Goal: Communication & Community: Answer question/provide support

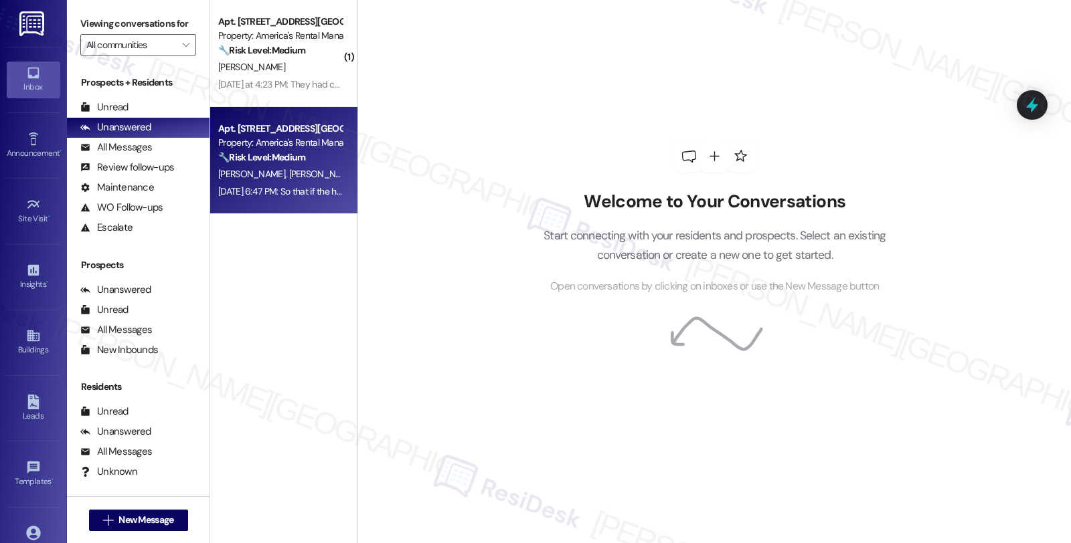
click at [301, 175] on div "[PERSON_NAME] [PERSON_NAME]" at bounding box center [280, 174] width 126 height 17
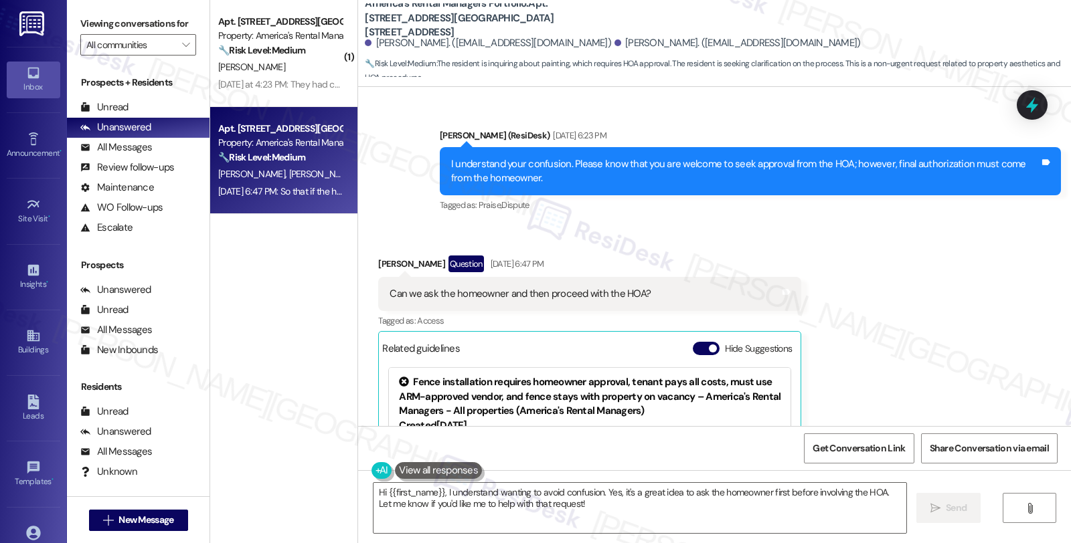
scroll to position [5058, 0]
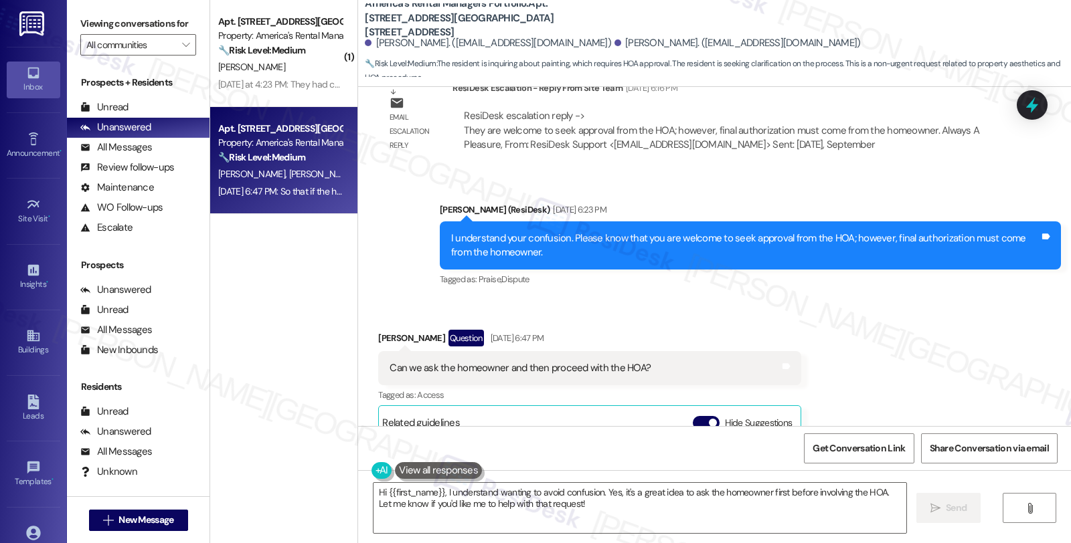
click at [379, 320] on div "Received via SMS Kimbrell Hinds Question Sep 09, 2025 at 6:47 PM Can we ask the…" at bounding box center [589, 493] width 443 height 347
copy div "Kimbrell"
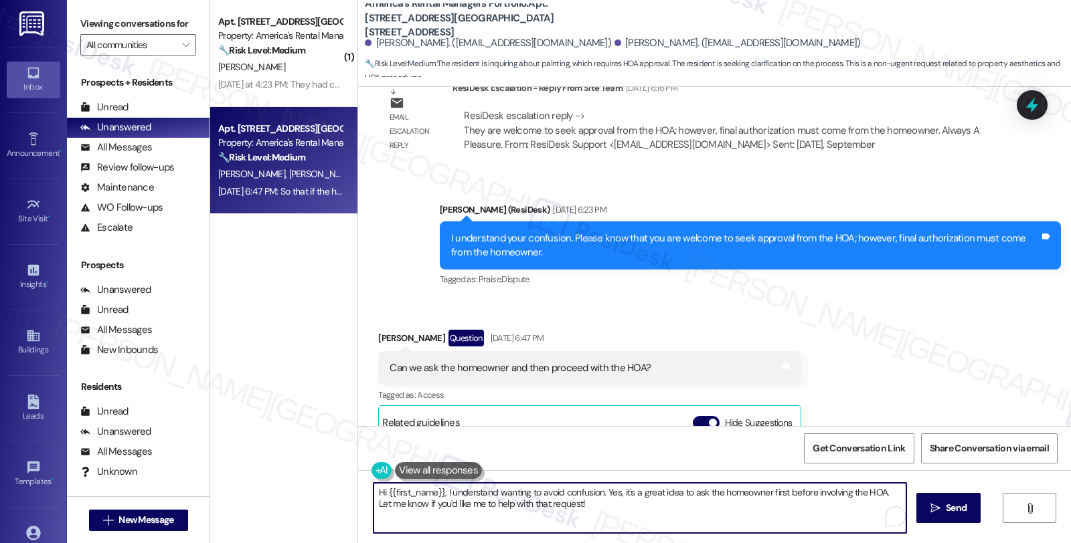
drag, startPoint x: 598, startPoint y: 491, endPoint x: 618, endPoint y: 491, distance: 20.8
click at [618, 491] on textarea "Hi {{first_name}}, I understand wanting to avoid confusion. Yes, it's a great i…" at bounding box center [639, 508] width 533 height 50
drag, startPoint x: 578, startPoint y: 512, endPoint x: 352, endPoint y: 511, distance: 226.2
click at [358, 511] on div "Hi {{first_name}}, I understand wanting to avoid confusion. It's a great idea t…" at bounding box center [714, 520] width 713 height 100
type textarea "Hi {{first_name}}, I understand wanting to avoid confusion. It's a great idea t…"
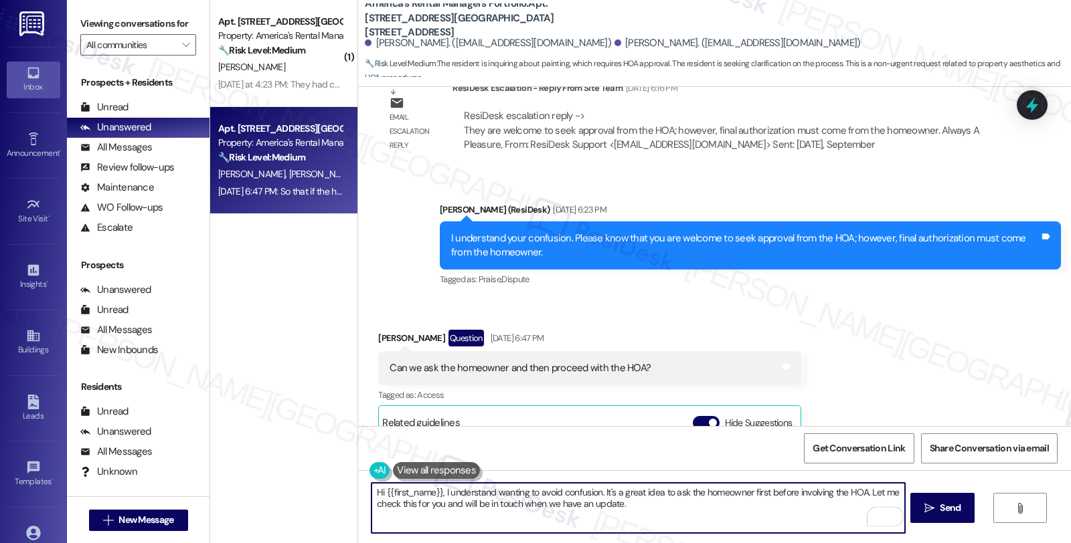
click at [660, 511] on textarea "Hi {{first_name}}, I understand wanting to avoid confusion. It's a great idea t…" at bounding box center [637, 508] width 533 height 50
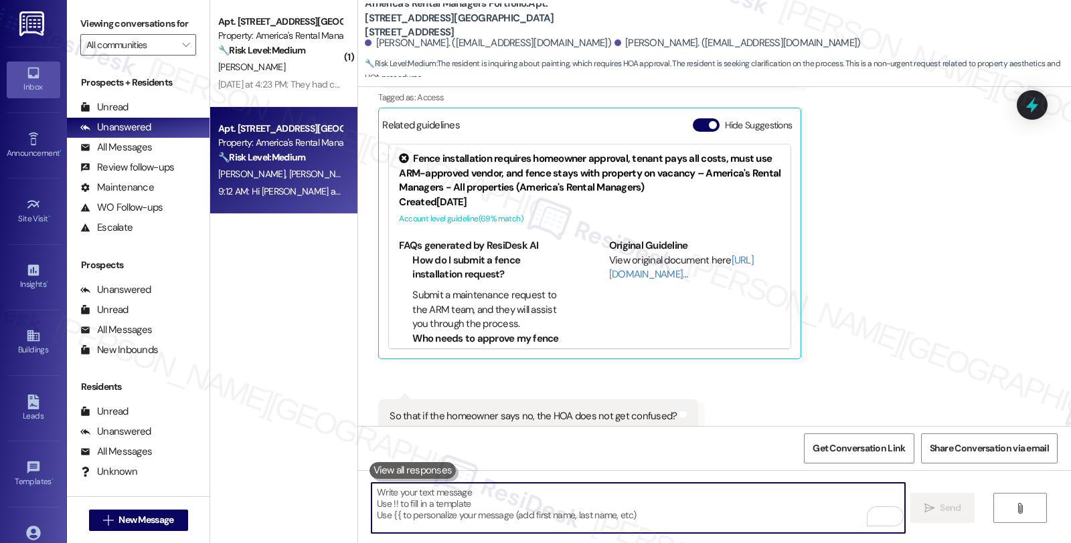
scroll to position [5463, 0]
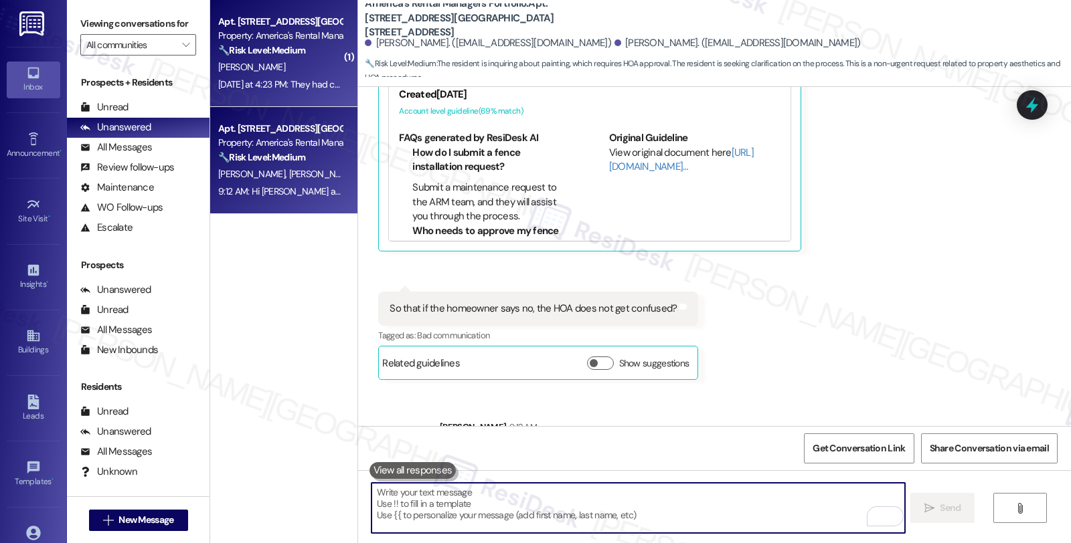
click at [309, 68] on div "K. Mitchell" at bounding box center [280, 67] width 126 height 17
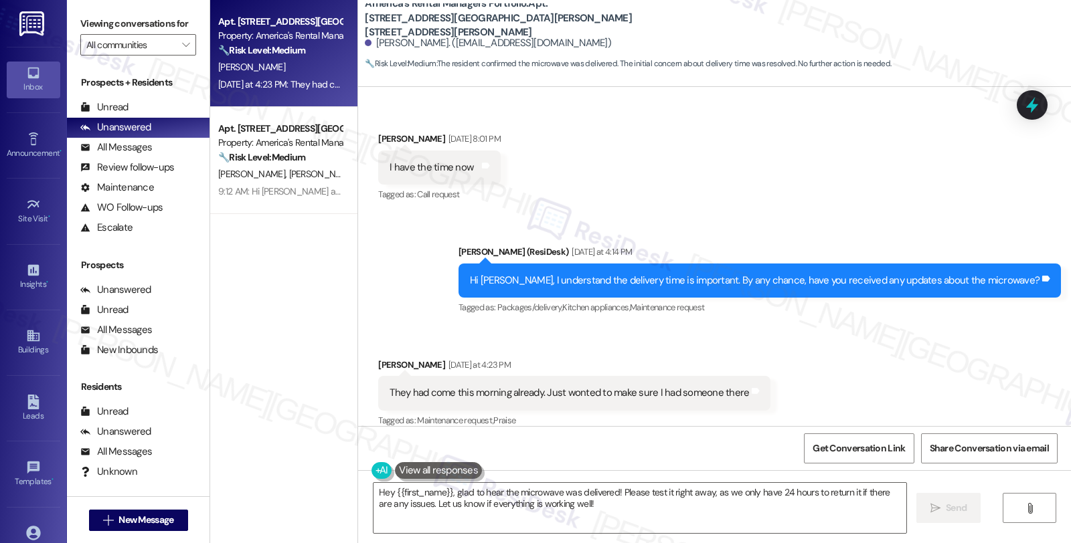
scroll to position [3824, 0]
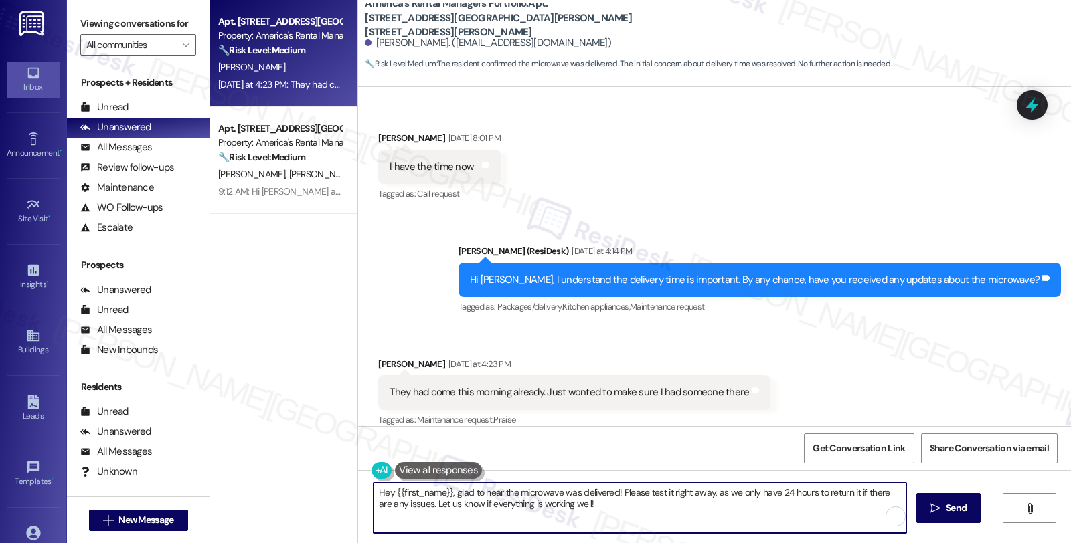
drag, startPoint x: 611, startPoint y: 492, endPoint x: 630, endPoint y: 509, distance: 25.6
click at [630, 509] on textarea "Hey {{first_name}}, glad to hear the microwave was delivered! Please test it ri…" at bounding box center [639, 508] width 533 height 50
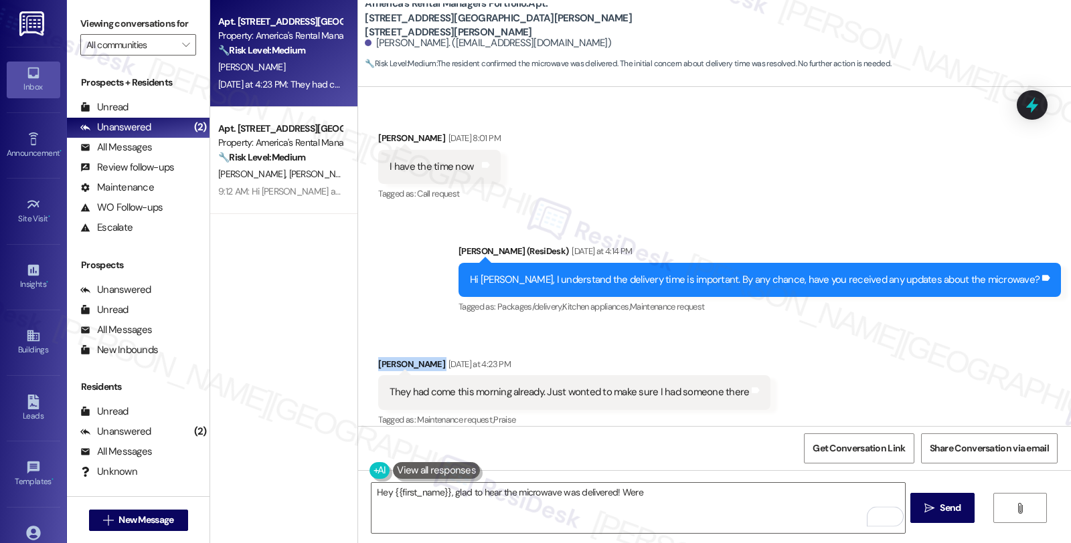
drag, startPoint x: 367, startPoint y: 346, endPoint x: 423, endPoint y: 351, distance: 56.4
click at [423, 351] on div "Received via SMS Kevin Mitchell Yesterday at 4:23 PM They had come this morning…" at bounding box center [574, 393] width 412 height 93
copy div "Kevin Mitchell"
click at [642, 491] on textarea "Hey {{first_name}}, glad to hear the microwave was delivered! Were" at bounding box center [637, 508] width 533 height 50
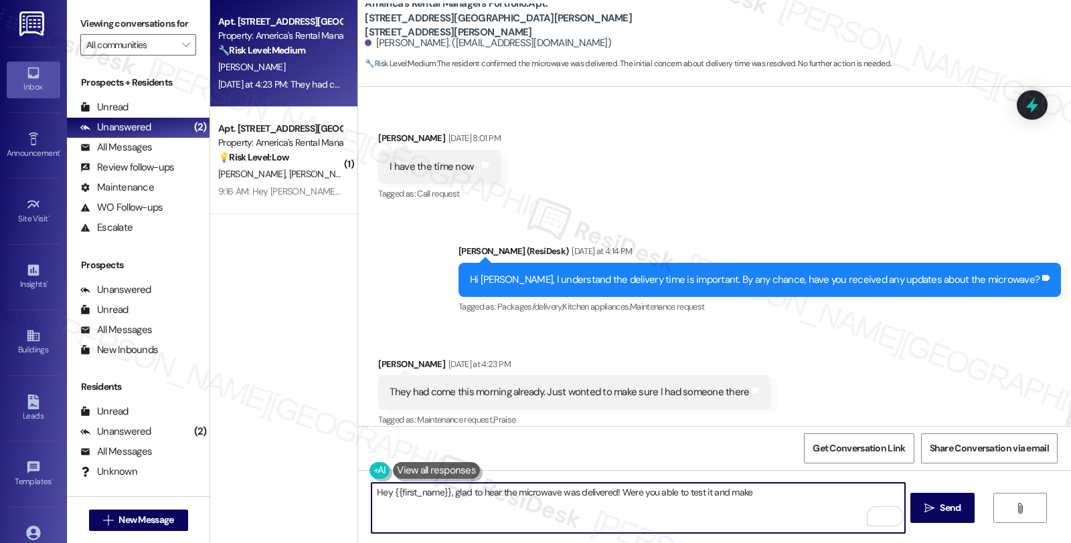
click at [612, 491] on textarea "Hey {{first_name}}, glad to hear the microwave was delivered! Were you able to …" at bounding box center [637, 508] width 533 height 50
click at [760, 497] on textarea "Hey {{first_name}}, glad to hear the microwave was delivered! Were you able to …" at bounding box center [637, 508] width 533 height 50
type textarea "Hey {{first_name}}, glad to hear the microwave was delivered! Were you able to …"
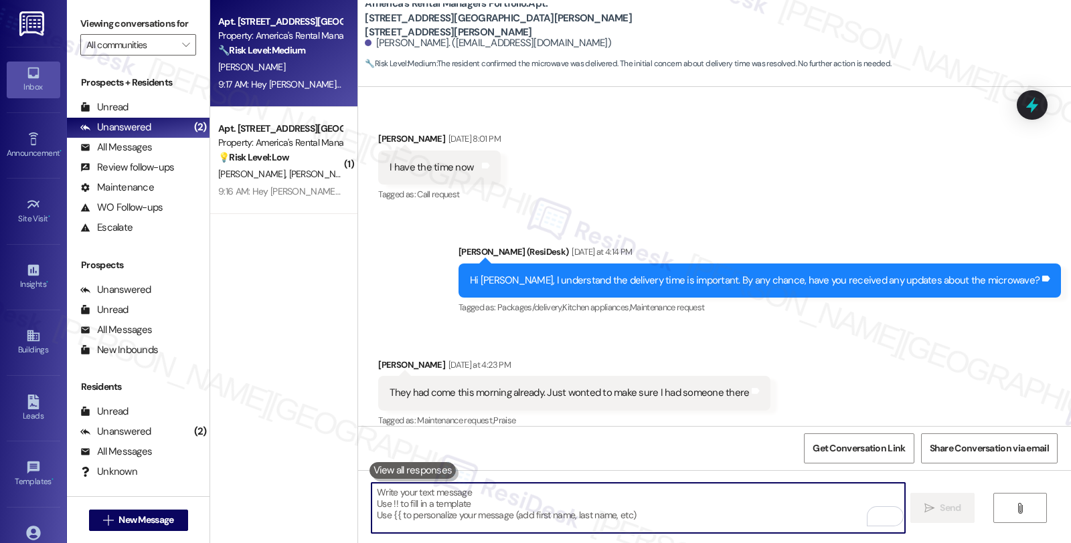
scroll to position [3917, 0]
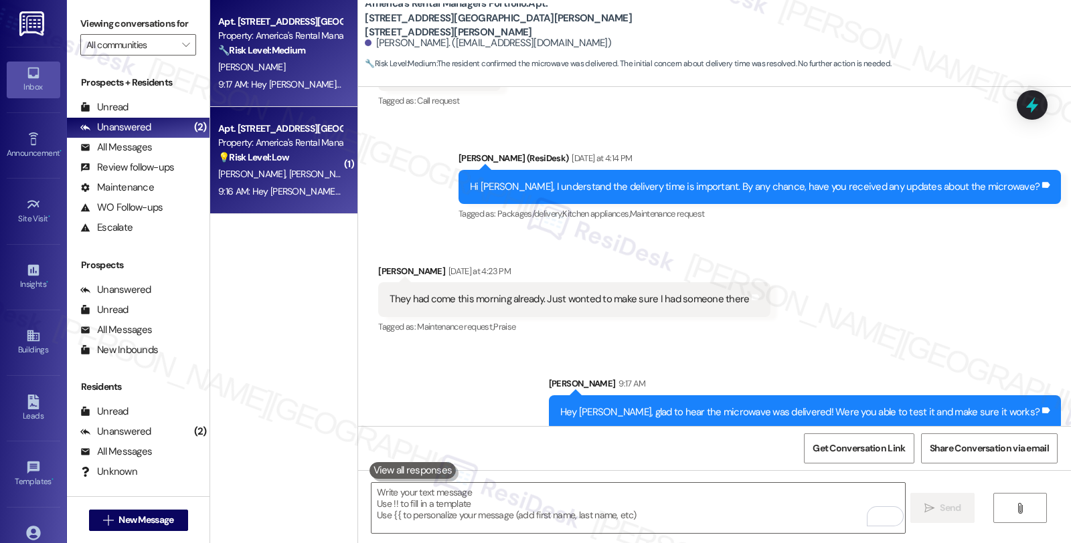
click at [306, 152] on div "💡 Risk Level: Low The resident is inquiring about the process for painting thei…" at bounding box center [280, 158] width 124 height 14
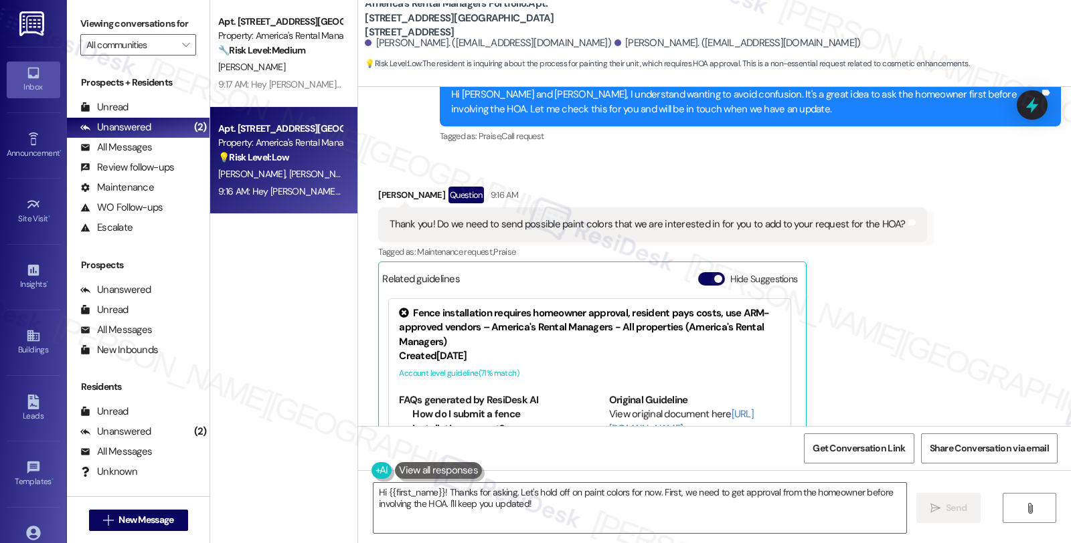
scroll to position [5597, 0]
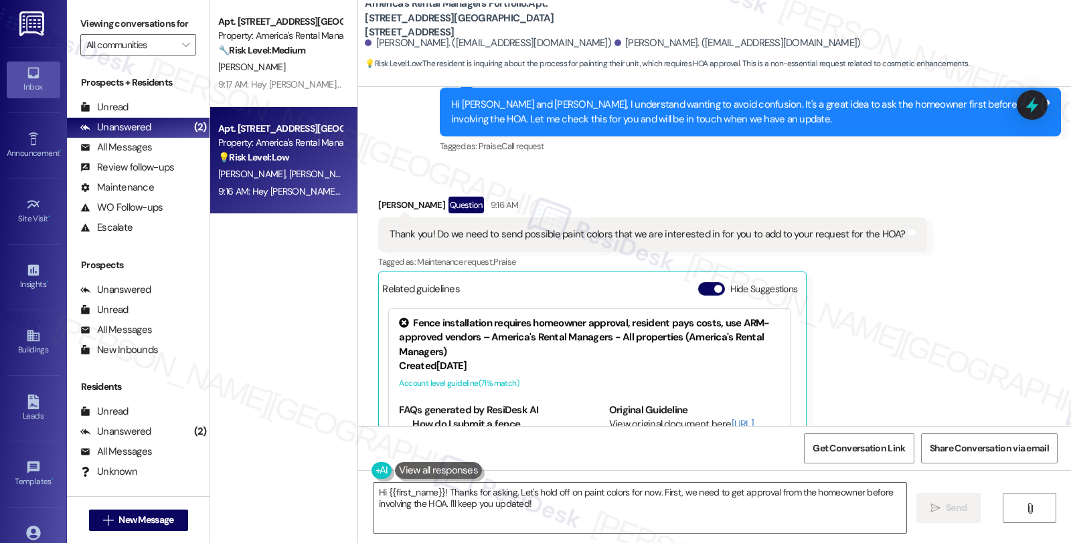
click at [962, 299] on div "Received via SMS Kimbrell Hinds Question 9:16 AM Thank you! Do we need to send …" at bounding box center [714, 350] width 713 height 367
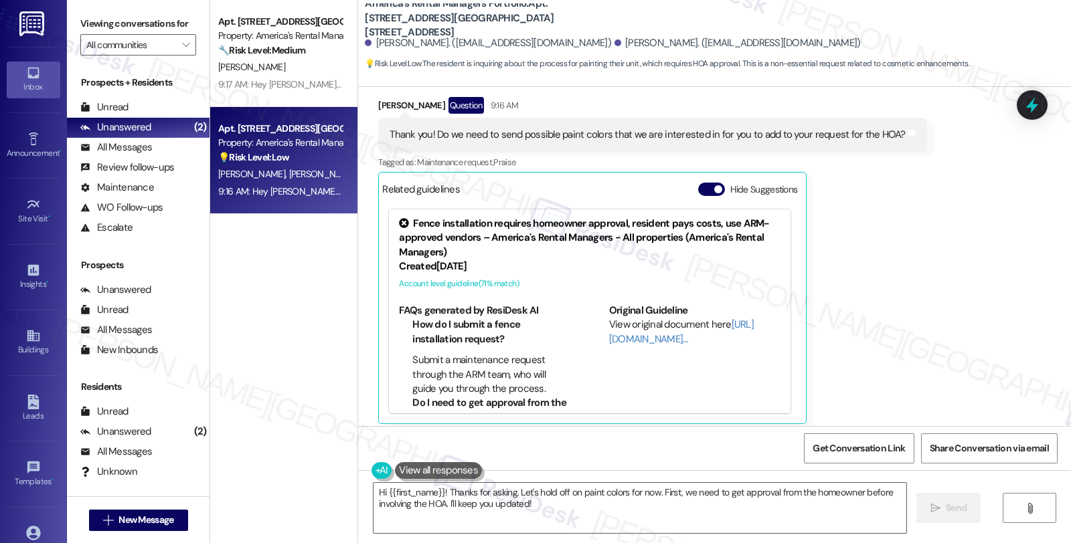
scroll to position [5746, 0]
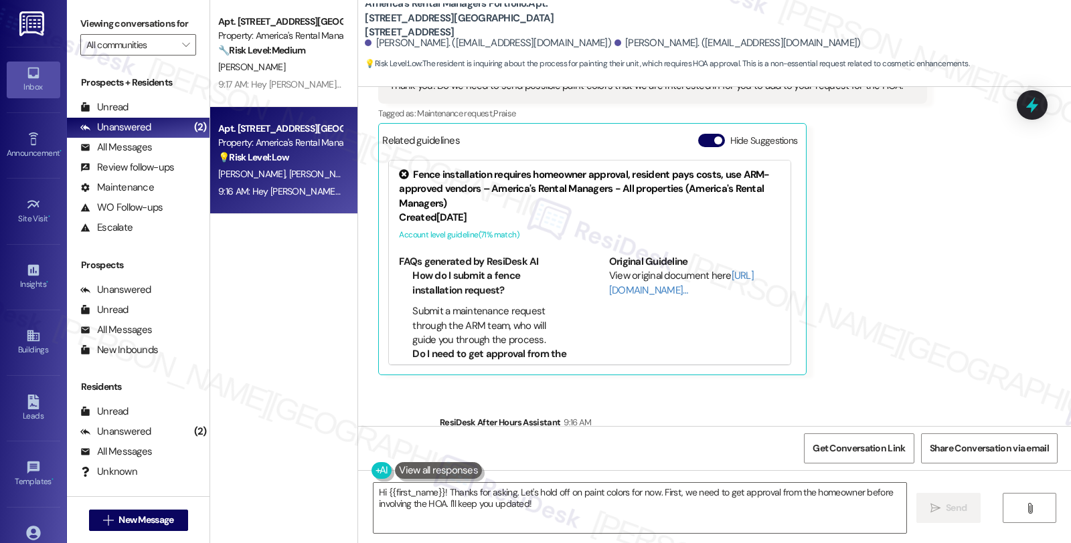
click at [972, 272] on div "Received via SMS Kimbrell Hinds Question 9:16 AM Thank you! Do we need to send …" at bounding box center [714, 201] width 713 height 367
click at [561, 515] on textarea "Hi {{first_name}}! Thanks for asking. Let's hold off on paint colors for now. F…" at bounding box center [639, 508] width 533 height 50
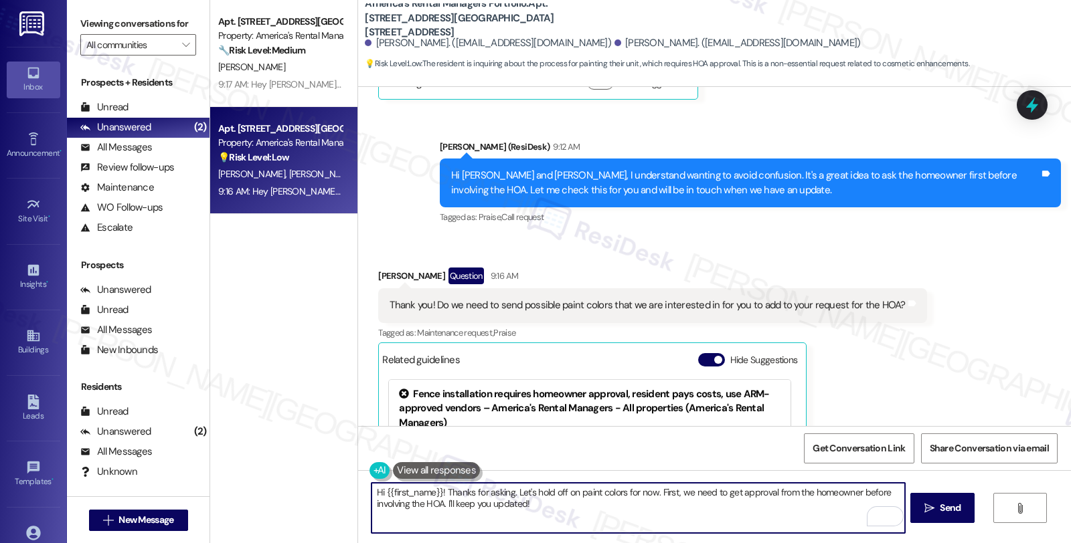
scroll to position [5523, 0]
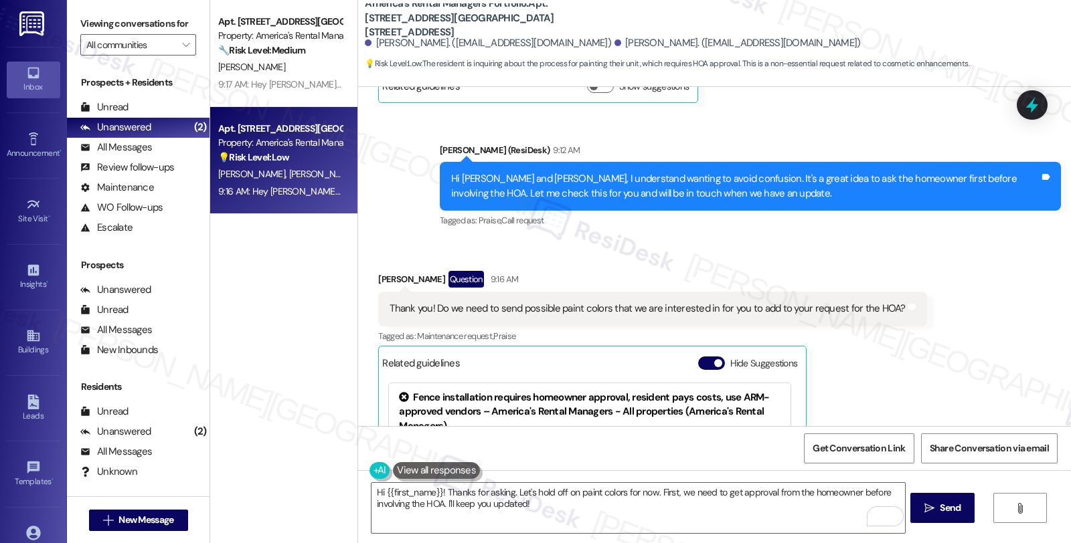
click at [380, 271] on div "Kimbrell Hinds Question 9:16 AM" at bounding box center [652, 281] width 548 height 21
copy div "Kimbrell"
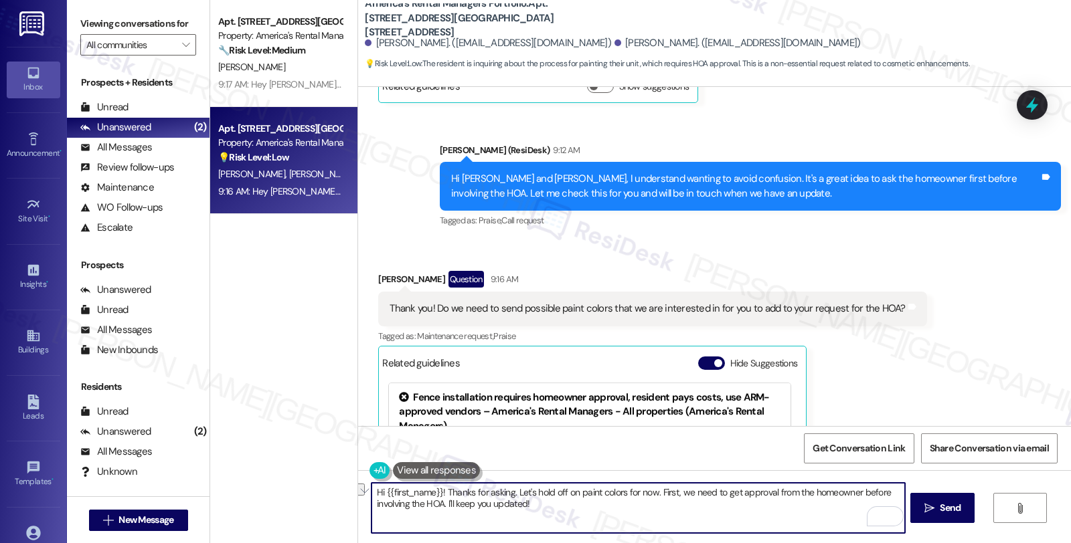
drag, startPoint x: 433, startPoint y: 492, endPoint x: 273, endPoint y: 492, distance: 160.0
click at [273, 492] on div "Apt. 11382 Tingle Tangle Road, 11382 Tingle Tangle Road Property: America's Ren…" at bounding box center [640, 271] width 861 height 543
click at [432, 491] on textarea "Thanks for asking. Let's hold off on paint colors for now. First, we need to ge…" at bounding box center [637, 508] width 533 height 50
paste textarea "Kimbrell"
click at [610, 493] on textarea "Thanks for asking, Kimbrell. Let's hold off on paint colors for now. First, we …" at bounding box center [637, 508] width 533 height 50
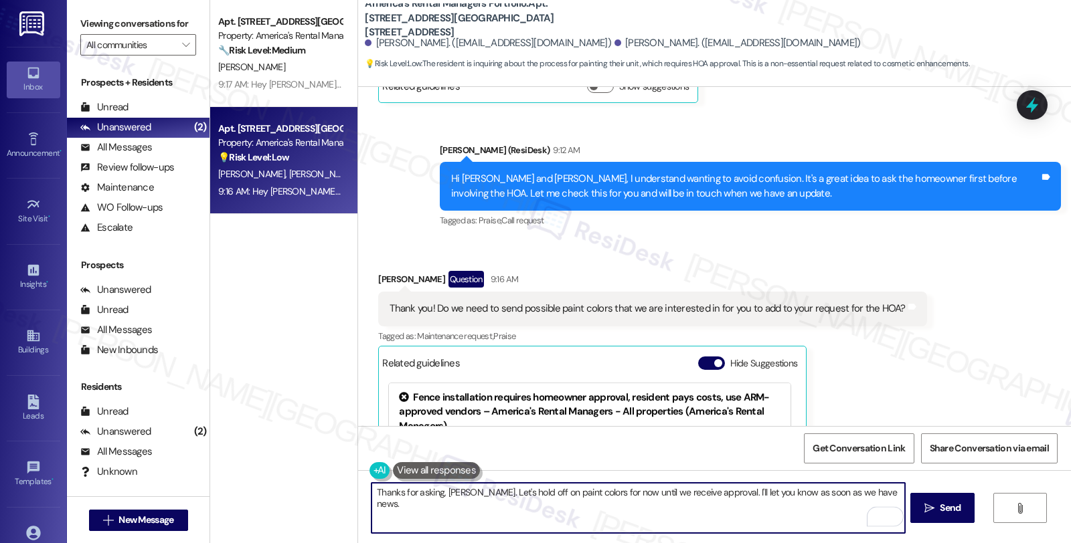
click at [890, 495] on textarea "Thanks for asking, Kimbrell. Let's hold off on paint colors for now until we re…" at bounding box center [637, 508] width 533 height 50
type textarea "Thanks for asking, Kimbrell. Let's hold off on paint colors for now until we re…"
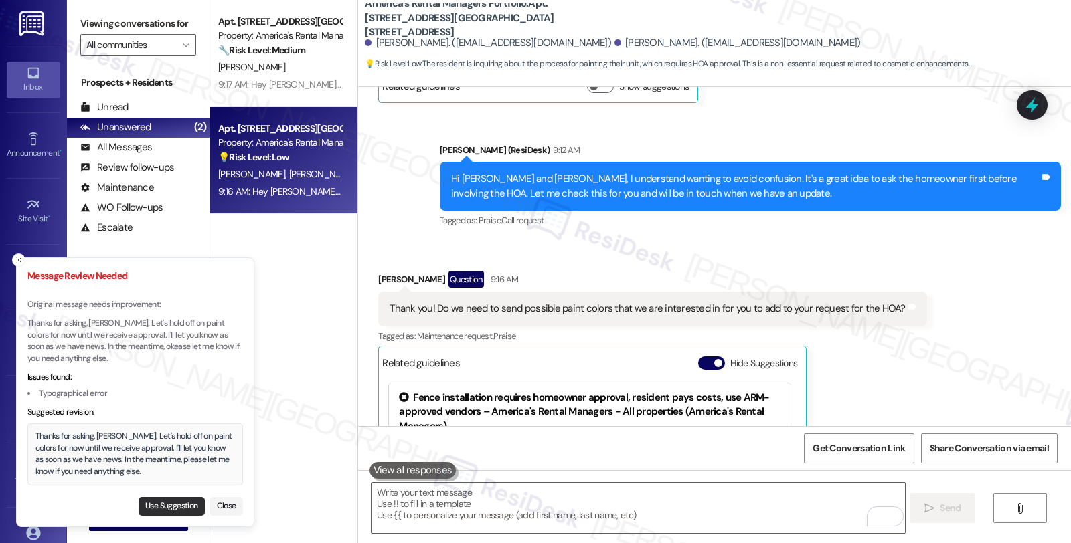
click at [165, 507] on button "Use Suggestion" at bounding box center [172, 506] width 66 height 19
type textarea "Thanks for asking, [PERSON_NAME]. Let's hold off on paint colors for now until …"
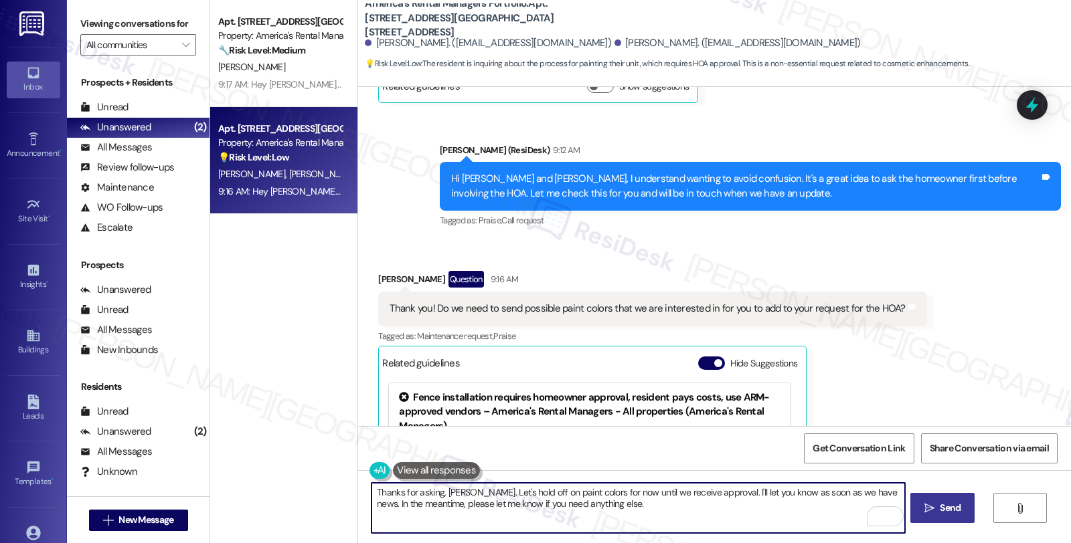
click at [945, 507] on span "Send" at bounding box center [950, 508] width 21 height 14
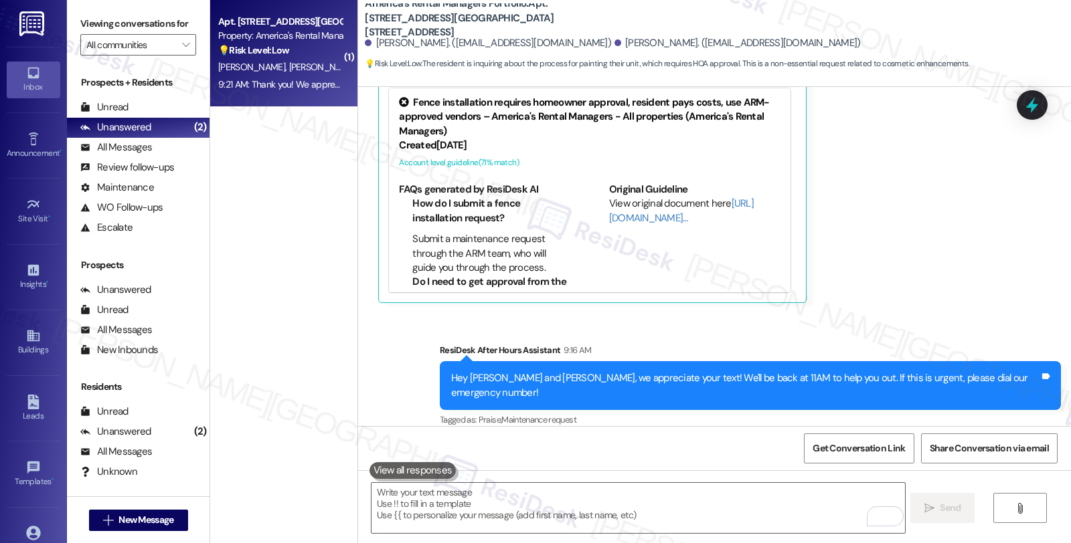
scroll to position [5839, 0]
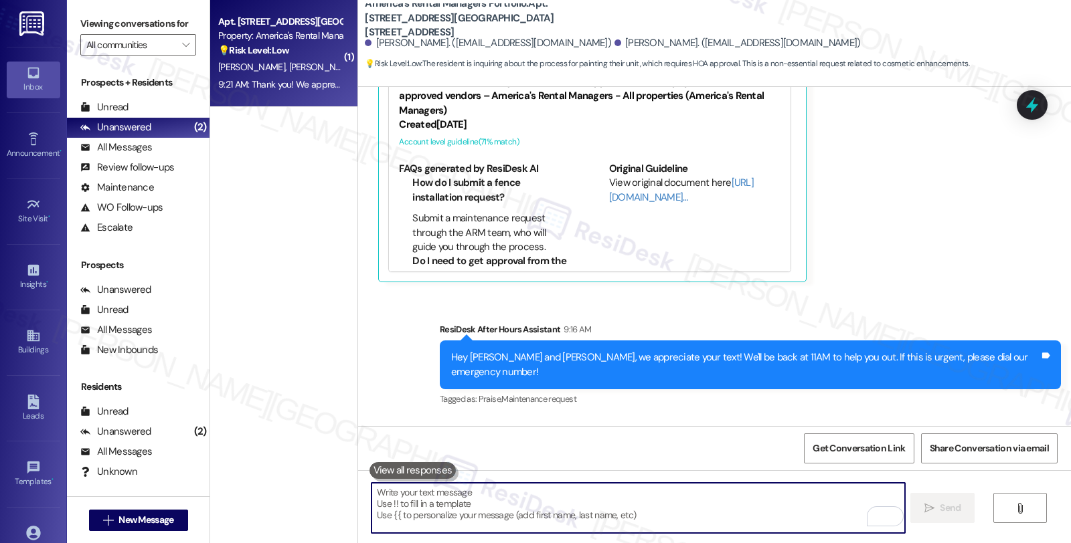
click at [426, 483] on textarea "To enrich screen reader interactions, please activate Accessibility in Grammarl…" at bounding box center [637, 508] width 533 height 50
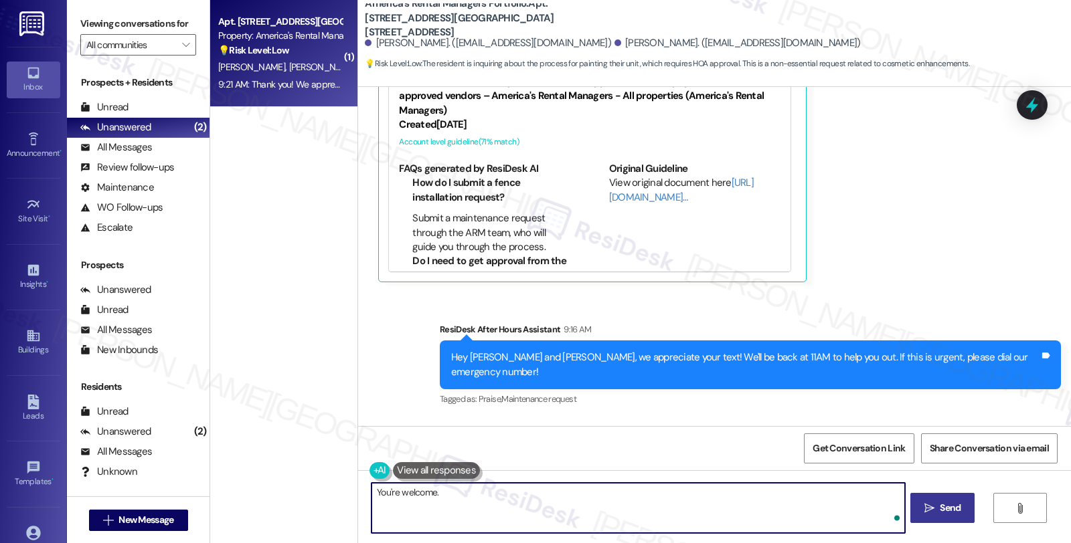
paste textarea "Please instruct the tenant to submit the paint colors for owner approval. Our t…"
drag, startPoint x: 455, startPoint y: 497, endPoint x: 564, endPoint y: 507, distance: 108.9
click at [564, 507] on textarea "You're welcome. Please instruct the tenant to submit the paint colors for owner…" at bounding box center [637, 508] width 533 height 50
click at [432, 492] on textarea "You're welcome. Could you please provide the paint colors" at bounding box center [637, 508] width 533 height 50
click at [694, 493] on textarea "You're welcome. Sorry, I spoke too soon, could you please provide the paint col…" at bounding box center [637, 508] width 533 height 50
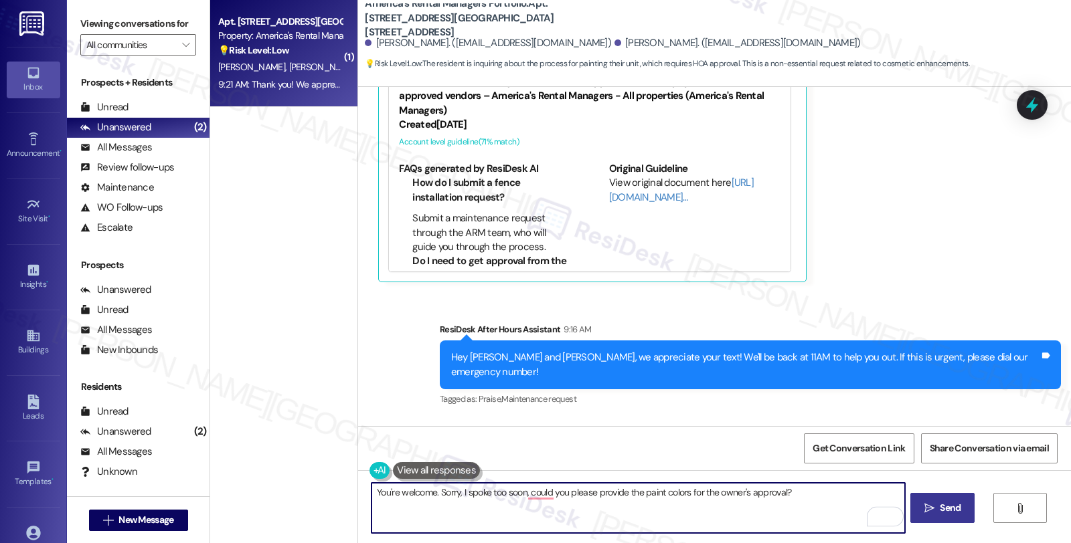
type textarea "You're welcome. Sorry, I spoke too soon, could you please provide the paint col…"
click at [786, 523] on textarea "You're welcome. Sorry, I spoke too soon, could you please provide the paint col…" at bounding box center [637, 508] width 533 height 50
click at [949, 506] on span "Send" at bounding box center [950, 508] width 21 height 14
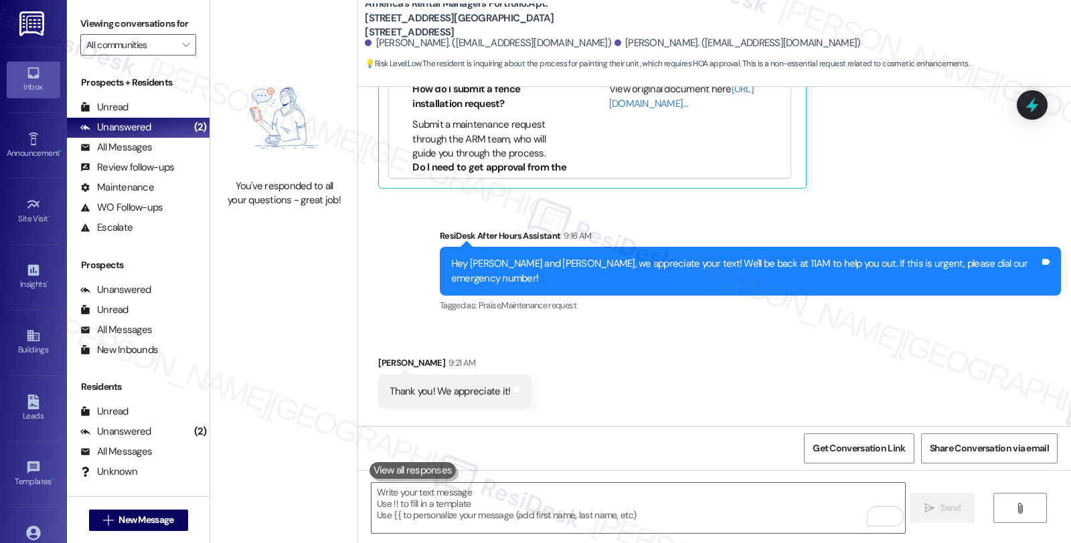
scroll to position [6265, 0]
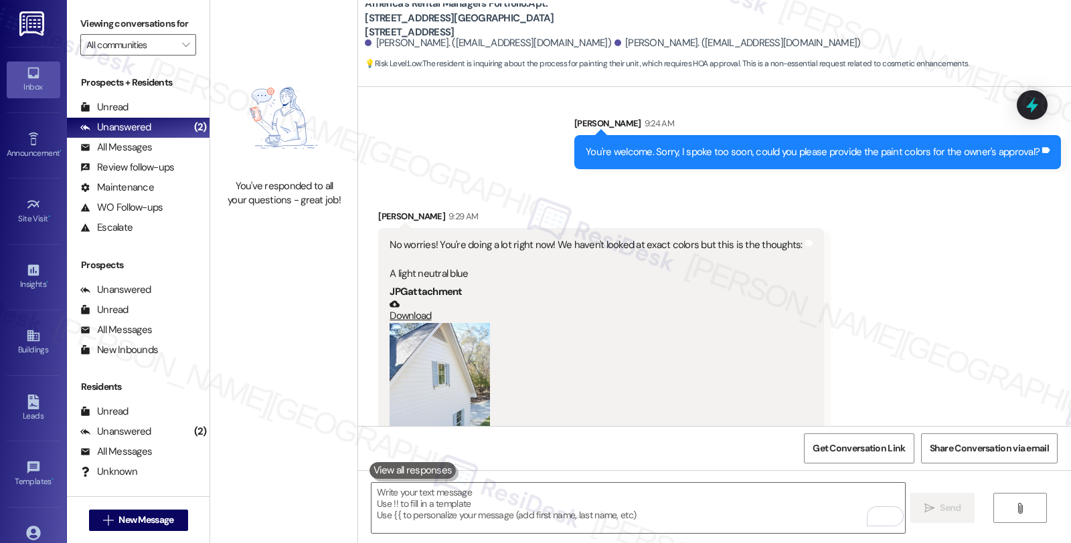
click at [427, 323] on button "Zoom image" at bounding box center [440, 398] width 100 height 151
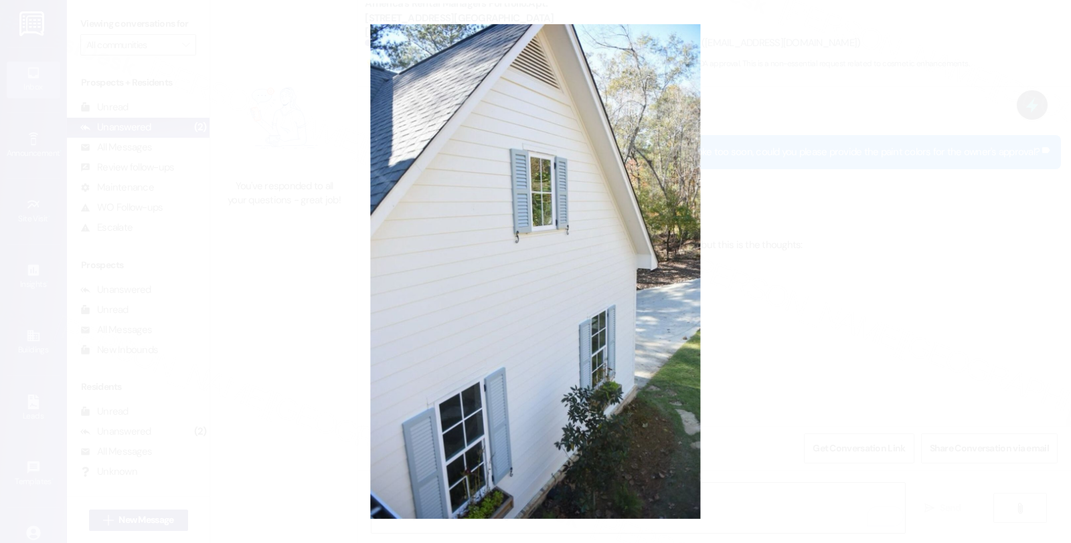
click at [814, 322] on button "Unzoom image" at bounding box center [535, 271] width 1071 height 543
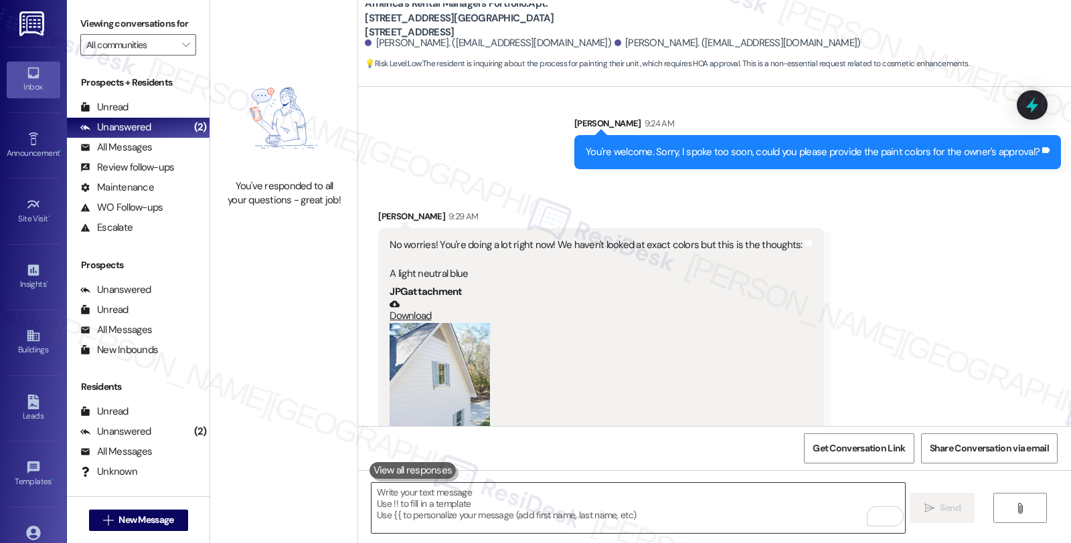
click at [553, 499] on textarea "To enrich screen reader interactions, please activate Accessibility in Grammarl…" at bounding box center [637, 508] width 533 height 50
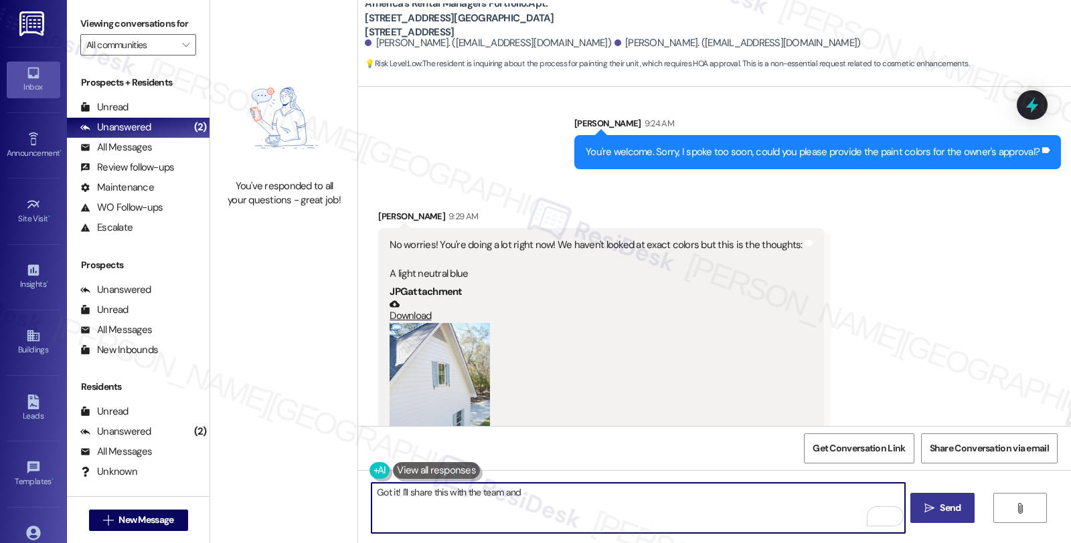
click at [507, 492] on textarea "Got it! I'll share this with the team and" at bounding box center [637, 508] width 533 height 50
paste textarea "Our team can contact the owner for approval first before the tenant goes to the…"
click at [499, 490] on textarea "Got it! I'll share this with the team Our team can contact the owner for approv…" at bounding box center [637, 508] width 533 height 50
click at [725, 492] on textarea "Got it! I'll share this with the team who can contact the owner for approval fi…" at bounding box center [637, 508] width 533 height 50
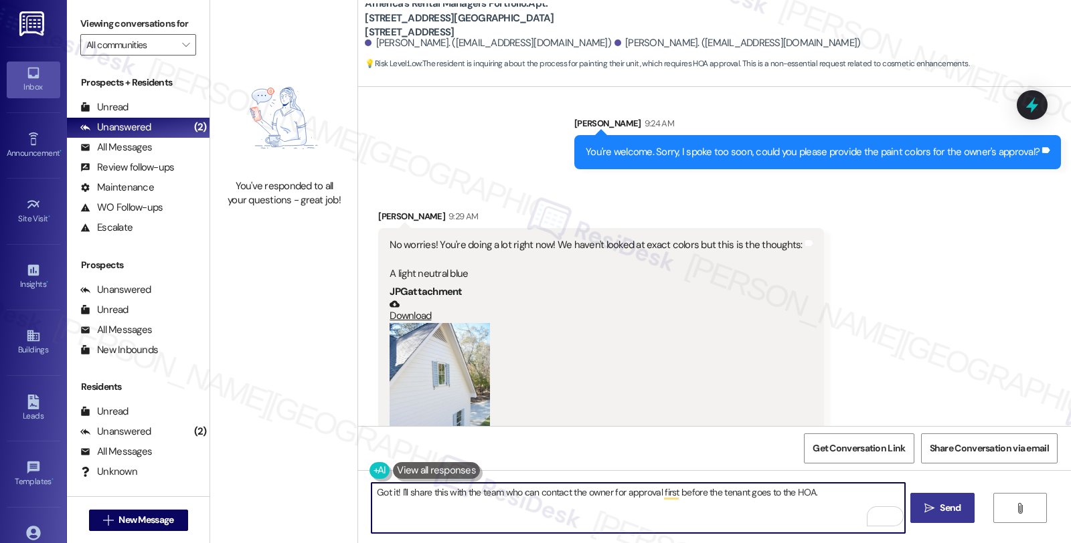
click at [725, 492] on textarea "Got it! I'll share this with the team who can contact the owner for approval fi…" at bounding box center [637, 508] width 533 height 50
click at [808, 491] on textarea "Got it! I'll share this with the team who can contact the owner for approval fi…" at bounding box center [637, 508] width 533 height 50
click at [392, 491] on textarea "Got it! I'll share this with the team who can contact the owner for approval fi…" at bounding box center [637, 508] width 533 height 50
click at [791, 492] on textarea "Got it! So here's what's gonna happen. I'll share this with the team who can co…" at bounding box center [637, 508] width 533 height 50
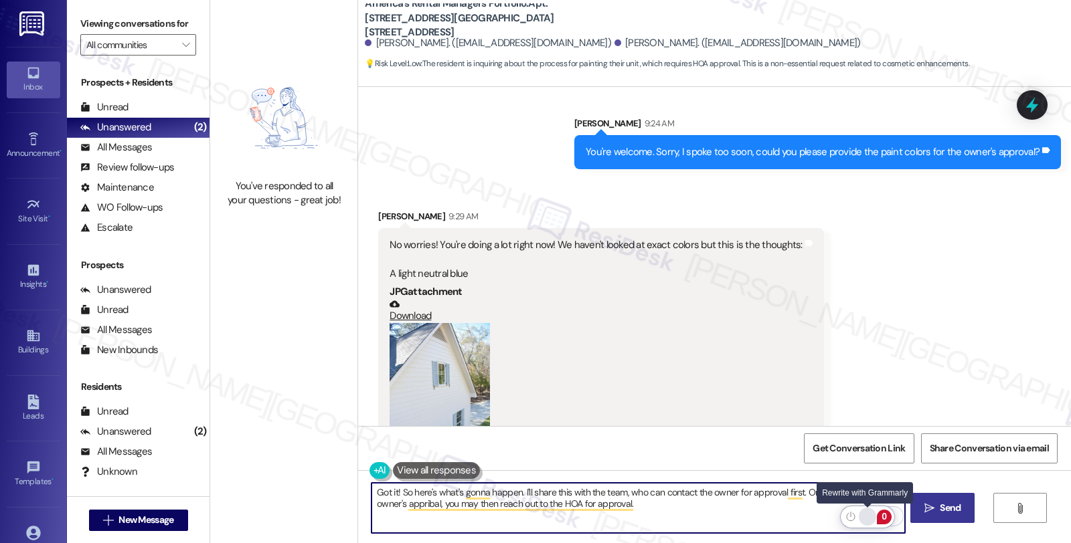
type textarea "Got it! So here's what's gonna happen. I'll share this with the team, who can c…"
click at [867, 521] on div "Rewrite with Grammarly" at bounding box center [867, 516] width 15 height 15
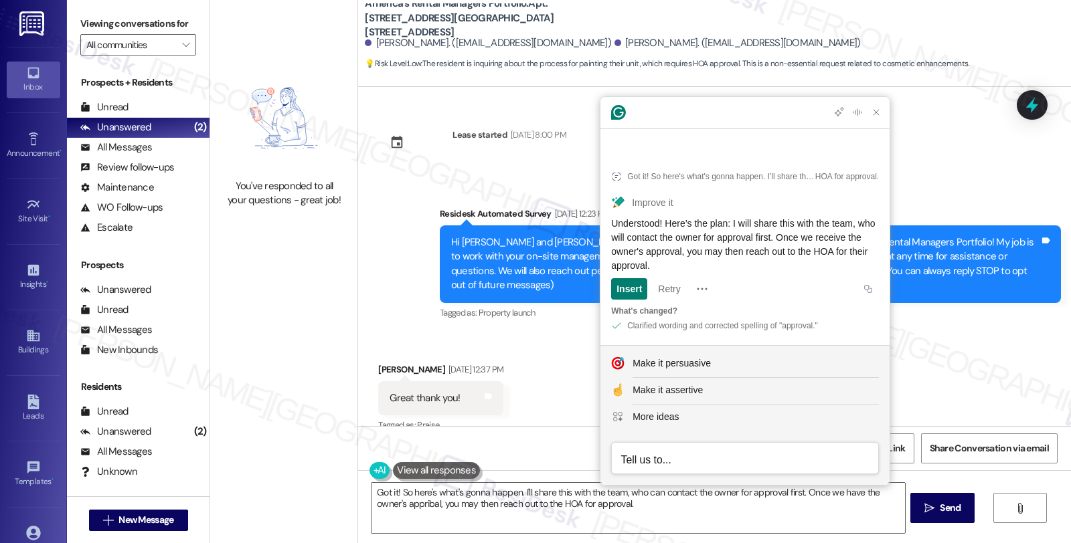
scroll to position [6265, 0]
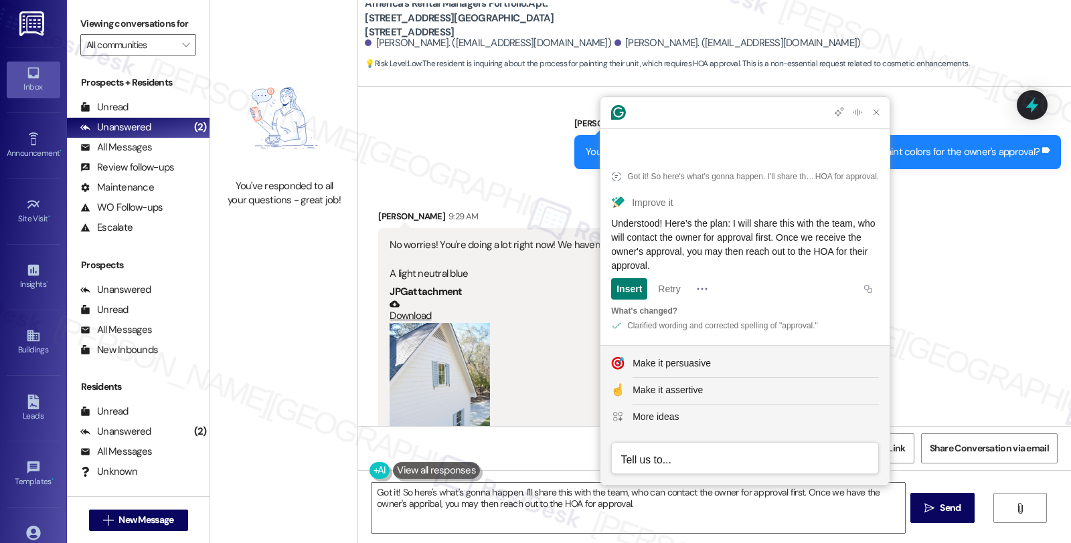
drag, startPoint x: 739, startPoint y: 224, endPoint x: 772, endPoint y: 269, distance: 56.5
click at [772, 269] on div "Understood! Here’s the plan: I will share this with the team, who will contact …" at bounding box center [745, 245] width 268 height 56
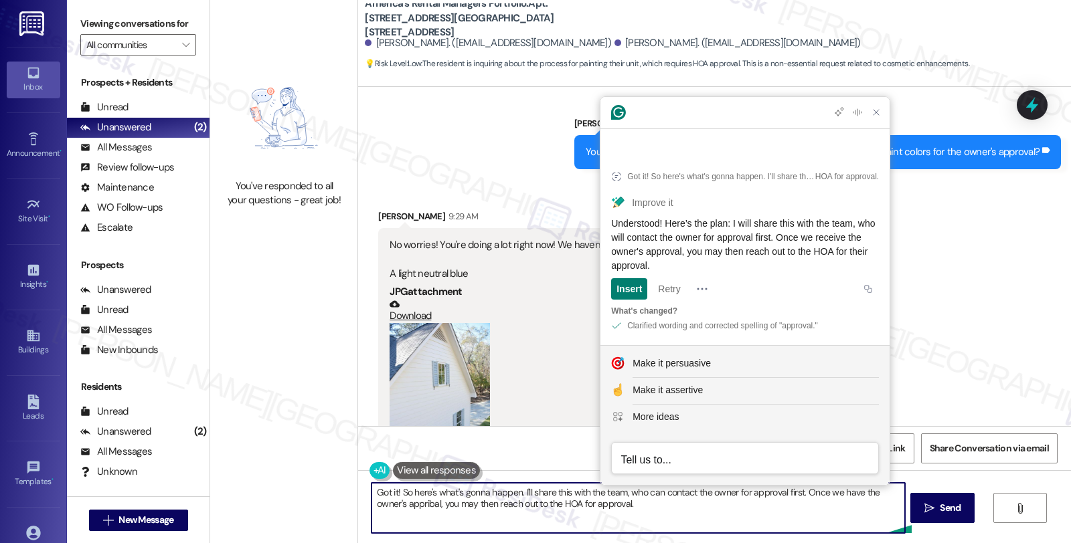
click at [684, 513] on textarea "Got it! So here's what's gonna happen. I'll share this with the team, who can c…" at bounding box center [637, 508] width 533 height 50
click at [531, 497] on textarea "Got it! So here's what's gonna happen. I'll share this with the team, who can c…" at bounding box center [637, 508] width 533 height 50
drag, startPoint x: 515, startPoint y: 491, endPoint x: 659, endPoint y: 503, distance: 144.4
click at [659, 503] on textarea "Got it! So here's what's gonna happen. I'll share this with the team, who can c…" at bounding box center [637, 508] width 533 height 50
paste textarea "will share this with the team, who will contact the owner for approval first. O…"
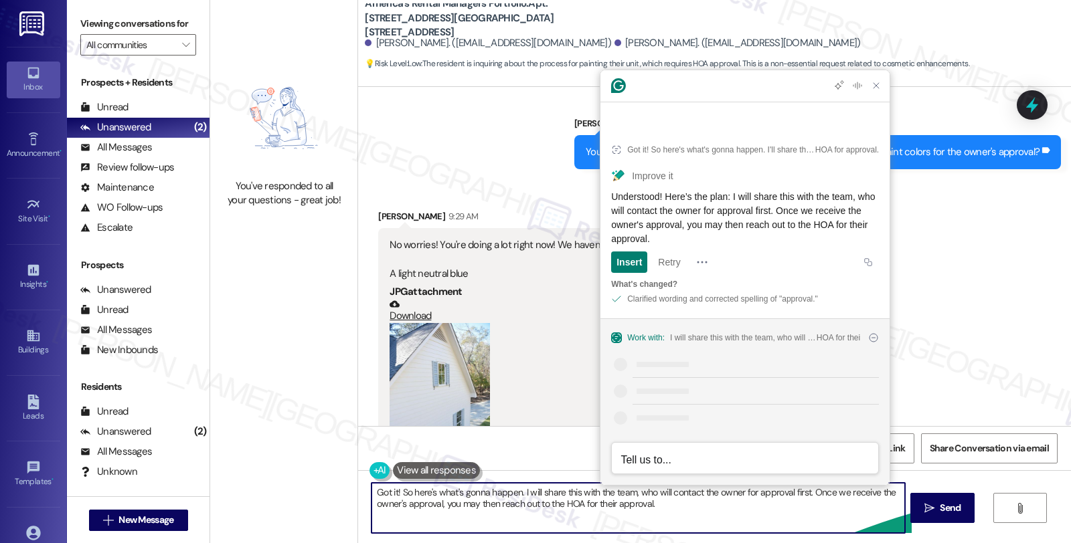
click at [745, 507] on textarea "Got it! So here's what's gonna happen. I will share this with the team, who wil…" at bounding box center [637, 508] width 533 height 50
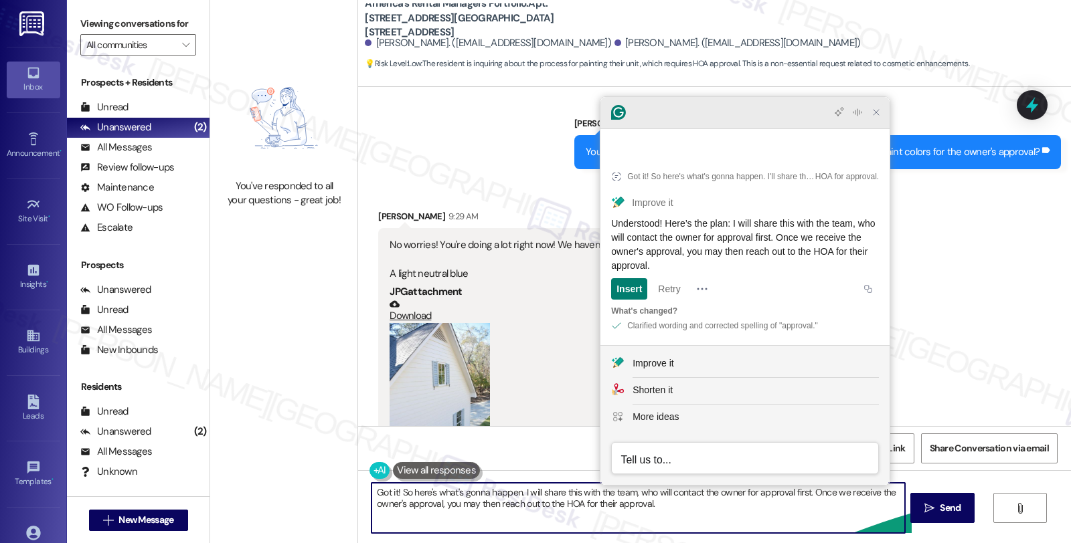
click at [873, 118] on icon "Close Grammarly Assistant" at bounding box center [876, 112] width 11 height 11
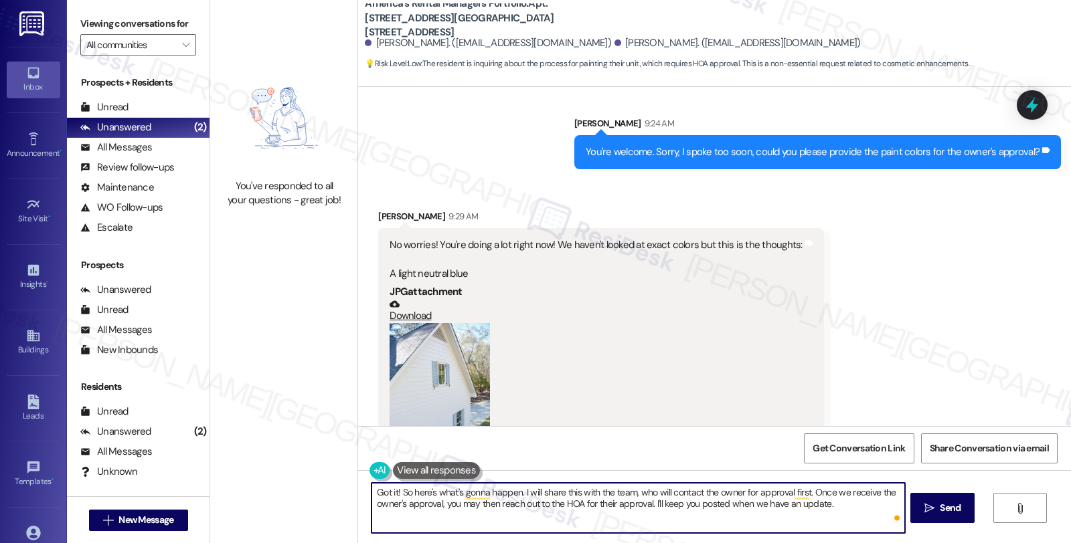
type textarea "Got it! So here's what's gonna happen. I will share this with the team, who wil…"
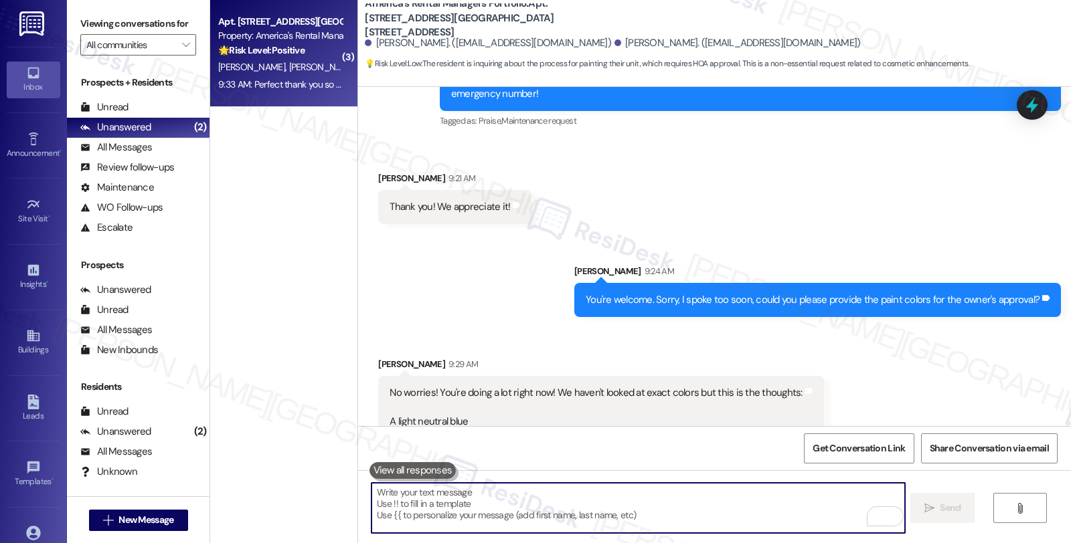
scroll to position [6108, 0]
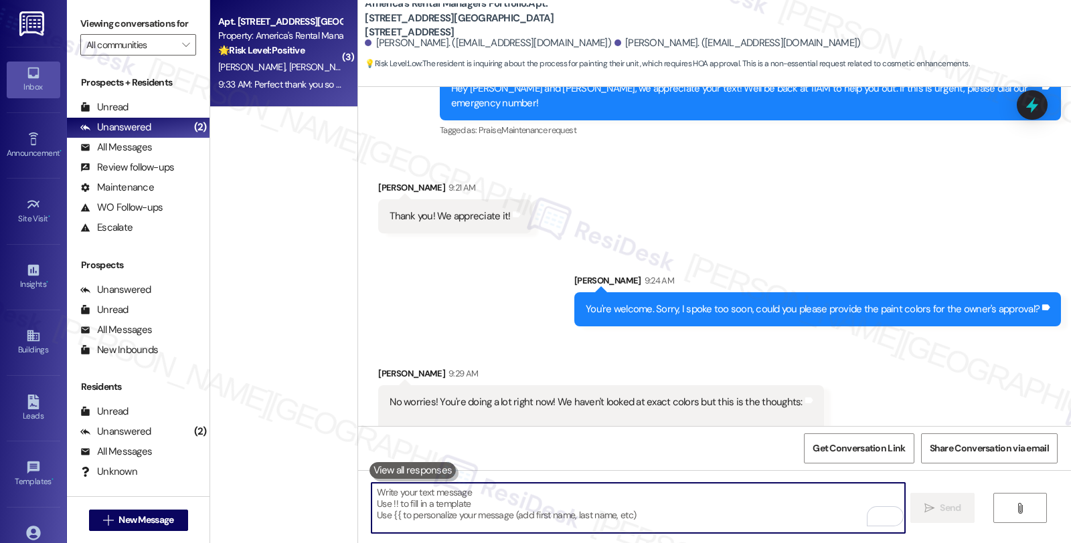
click at [557, 510] on textarea "To enrich screen reader interactions, please activate Accessibility in Grammarl…" at bounding box center [637, 508] width 533 height 50
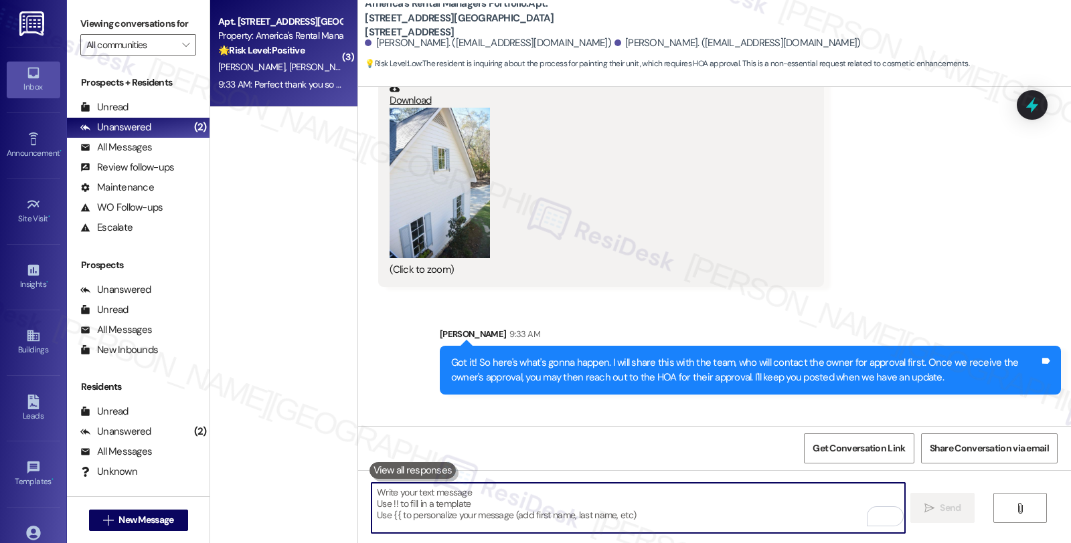
click at [425, 511] on textarea "To enrich screen reader interactions, please activate Accessibility in Grammarl…" at bounding box center [637, 508] width 533 height 50
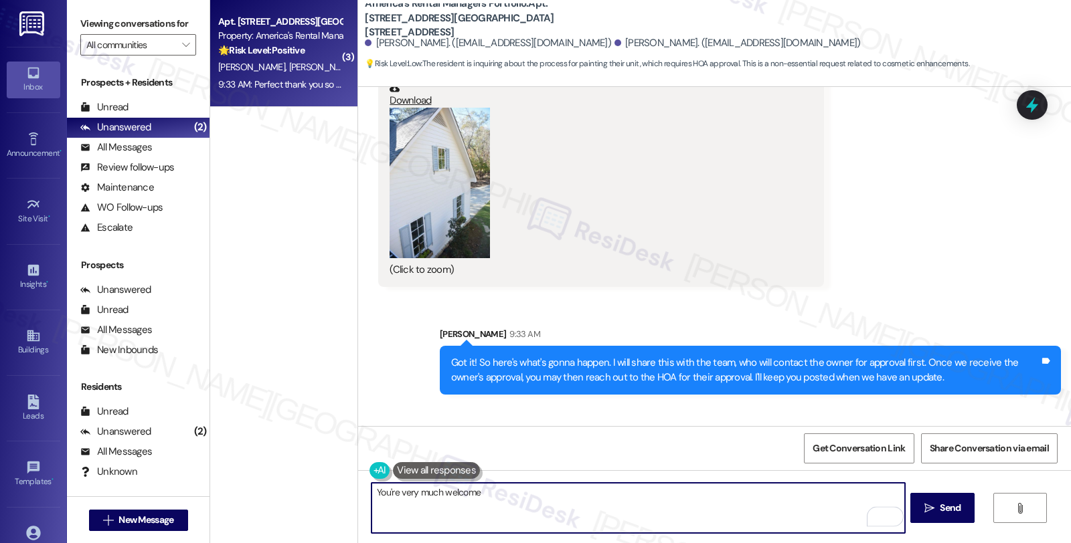
click at [420, 131] on button "Zoom image" at bounding box center [440, 183] width 100 height 151
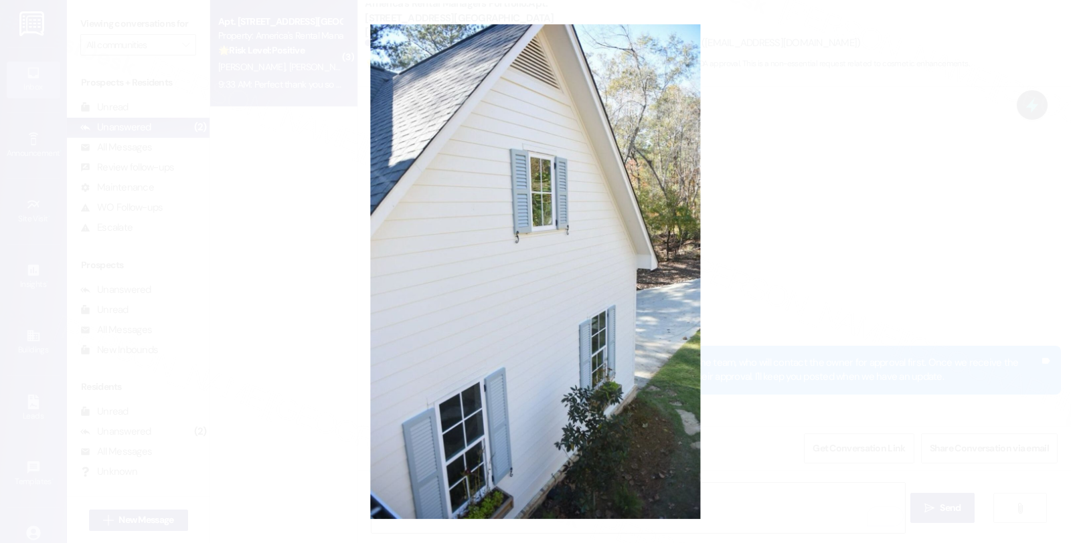
click at [764, 196] on button "Unzoom image" at bounding box center [535, 271] width 1071 height 543
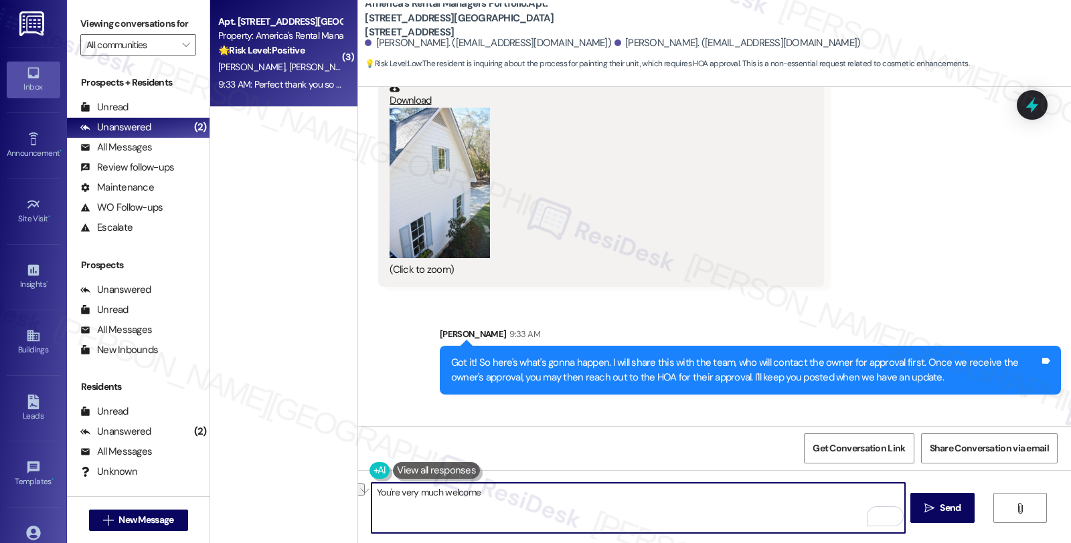
drag, startPoint x: 506, startPoint y: 493, endPoint x: 258, endPoint y: 493, distance: 247.6
click at [258, 493] on div "( 3 ) Apt. [STREET_ADDRESS] Property: America's Rental Managers Portfolio 🌟 Ris…" at bounding box center [640, 271] width 861 height 543
type textarea "O"
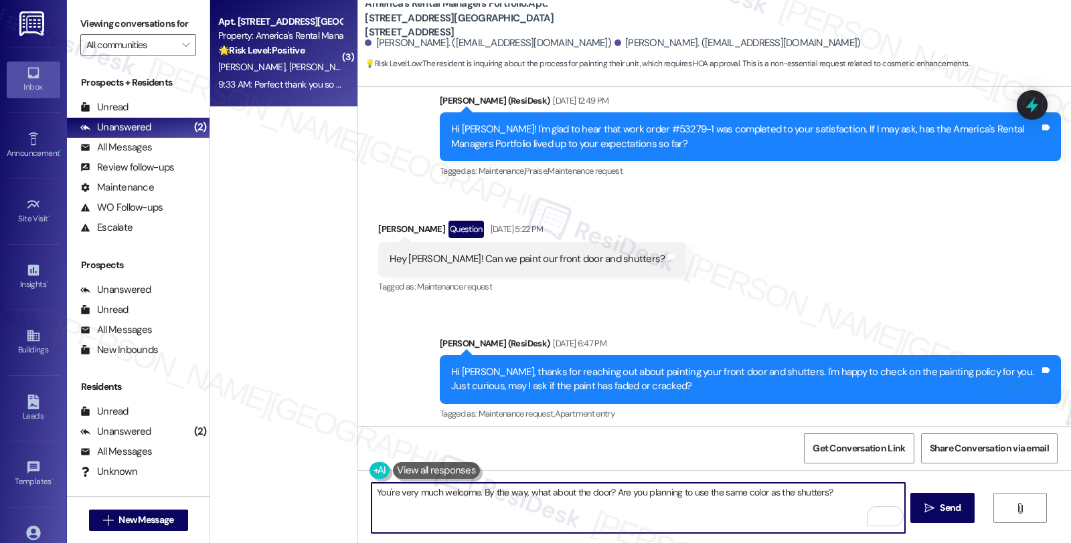
scroll to position [3060, 0]
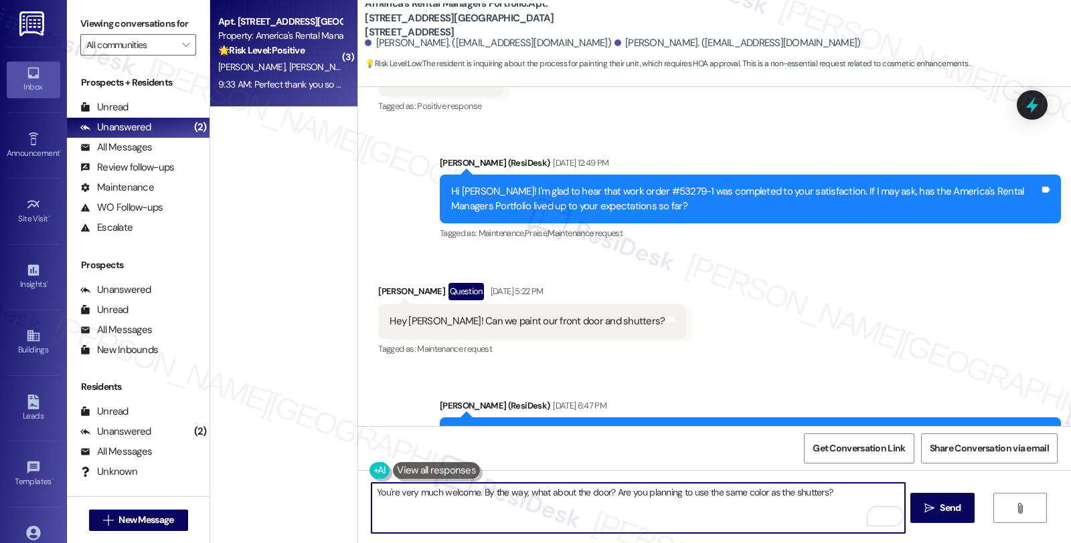
click at [589, 491] on textarea "You're very much welcome. By the way, what about the door? Are you planning to …" at bounding box center [637, 508] width 533 height 50
click at [583, 492] on textarea "You're very much welcome. By the way, what about the door? Are you planning to …" at bounding box center [637, 508] width 533 height 50
click at [839, 491] on textarea "You're very much welcome. By the way, what about the front door? Are you planni…" at bounding box center [637, 508] width 533 height 50
type textarea "You're very much welcome. By the way, what about the front door? Are you planni…"
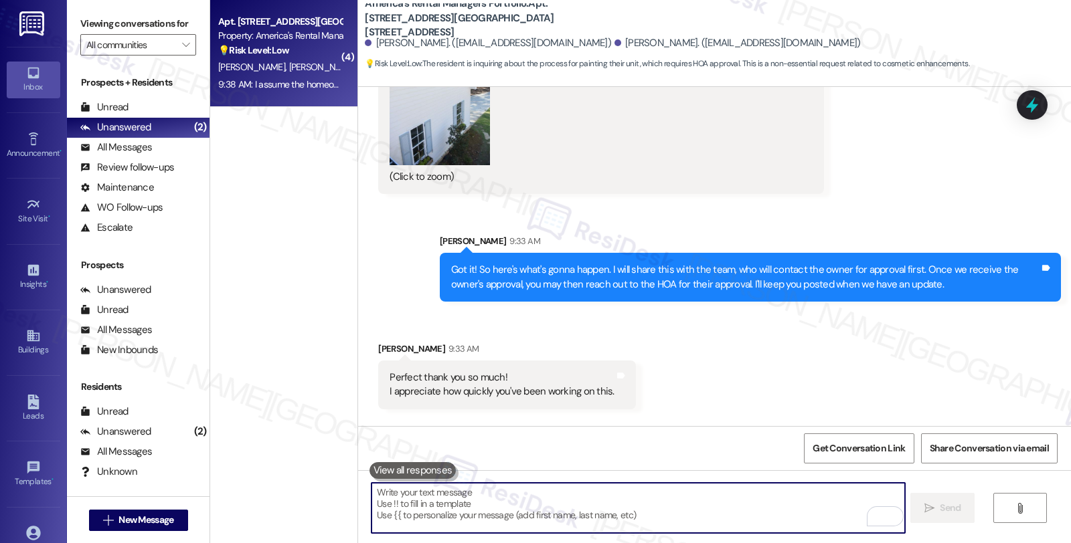
scroll to position [6681, 0]
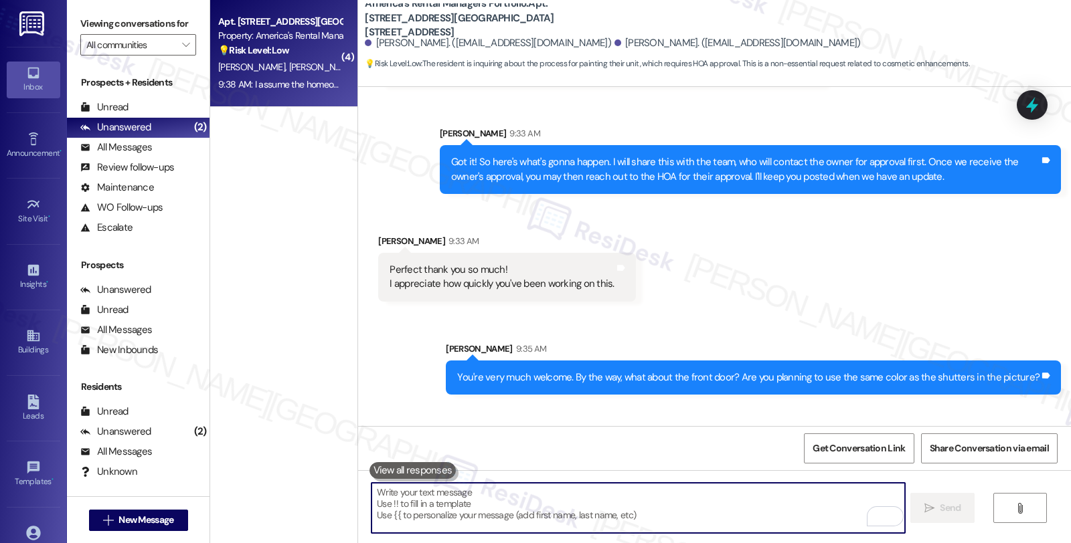
click at [476, 509] on textarea "To enrich screen reader interactions, please activate Accessibility in Grammarl…" at bounding box center [637, 508] width 533 height 50
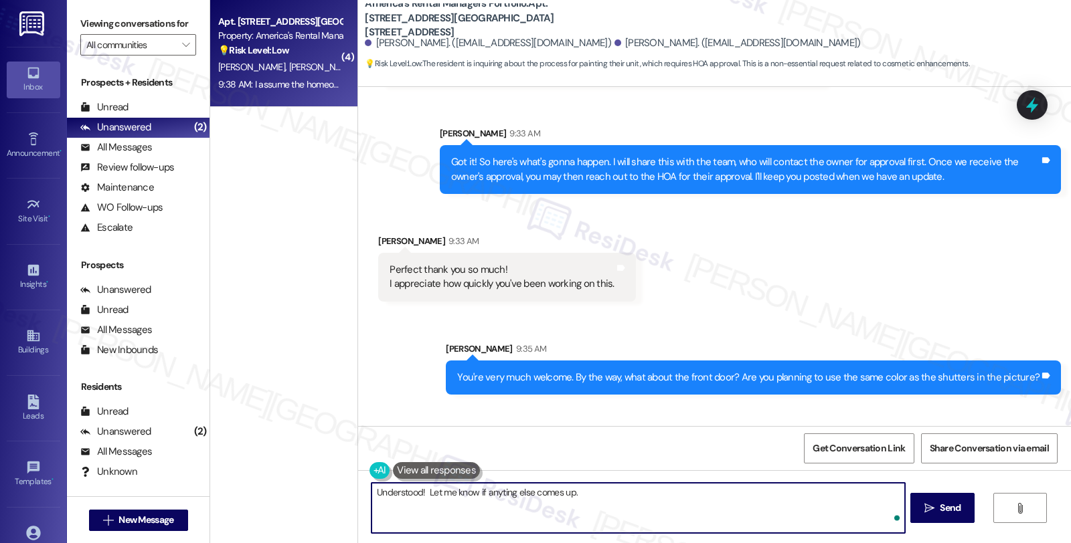
type textarea "Understood! Let me know if anyting else comes up."
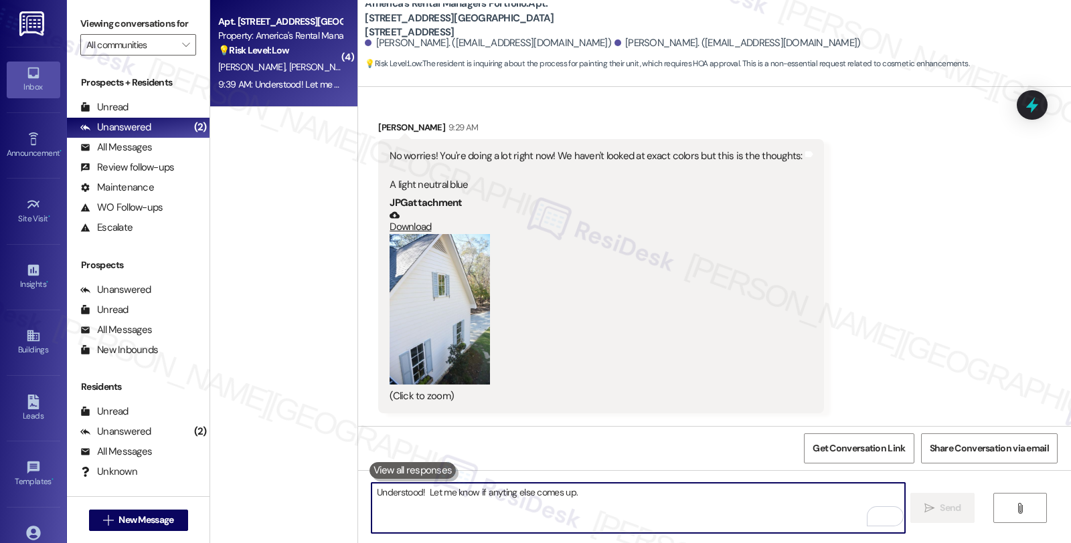
scroll to position [6328, 0]
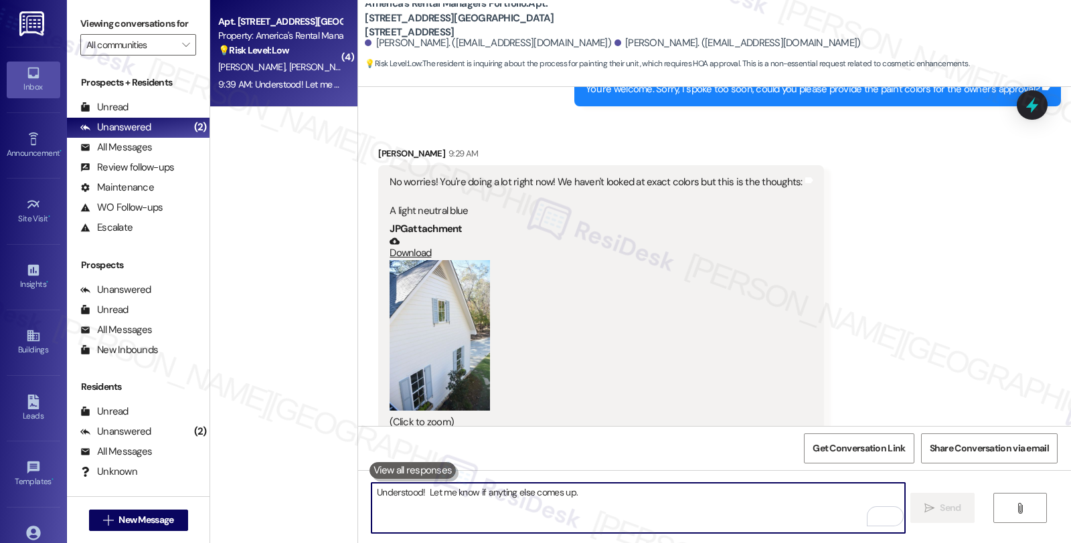
click at [444, 293] on button "Zoom image" at bounding box center [440, 335] width 100 height 151
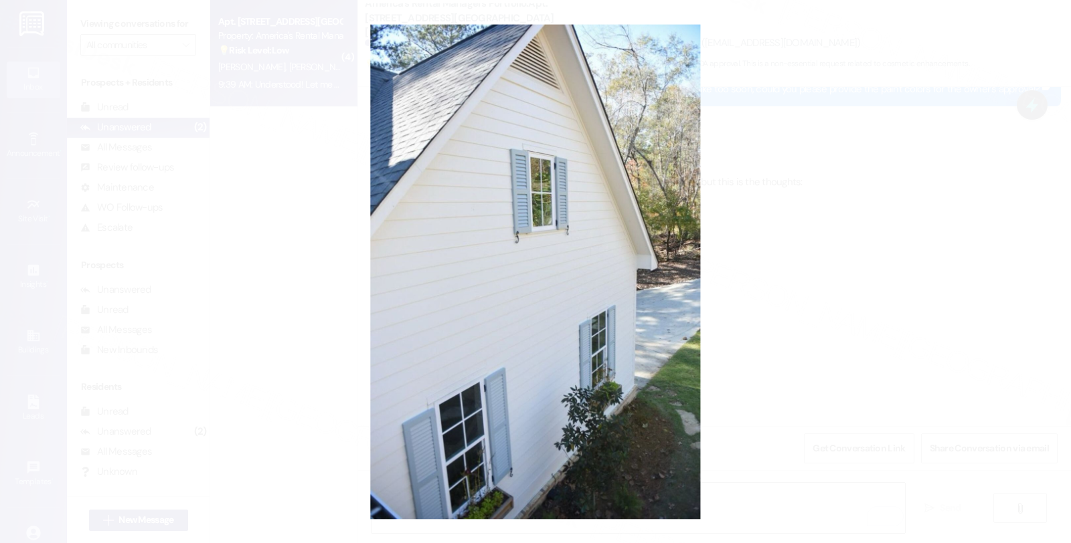
click at [754, 246] on button "Unzoom image" at bounding box center [535, 271] width 1071 height 543
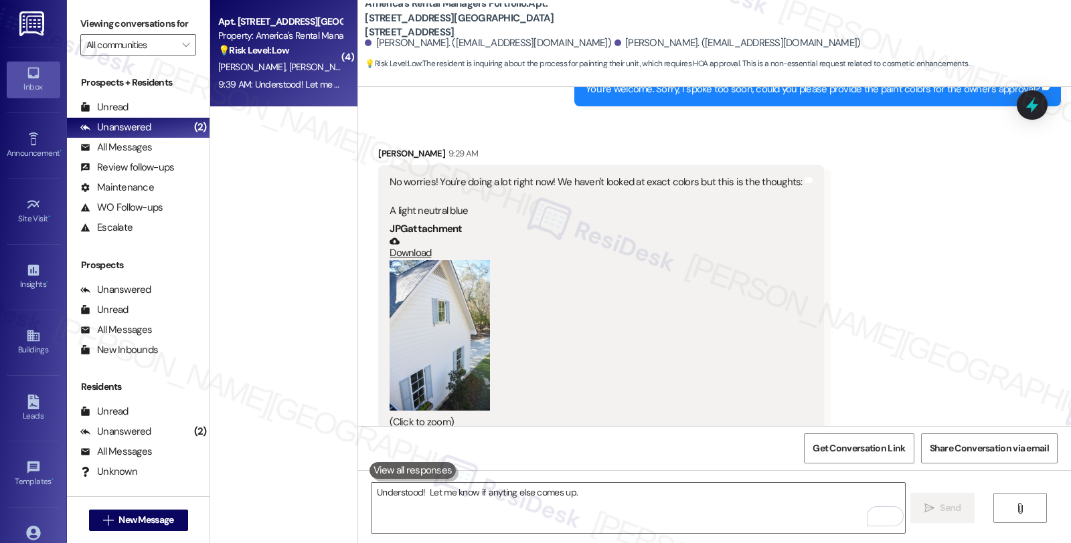
click at [495, 289] on div "(Click to zoom)" at bounding box center [596, 344] width 412 height 169
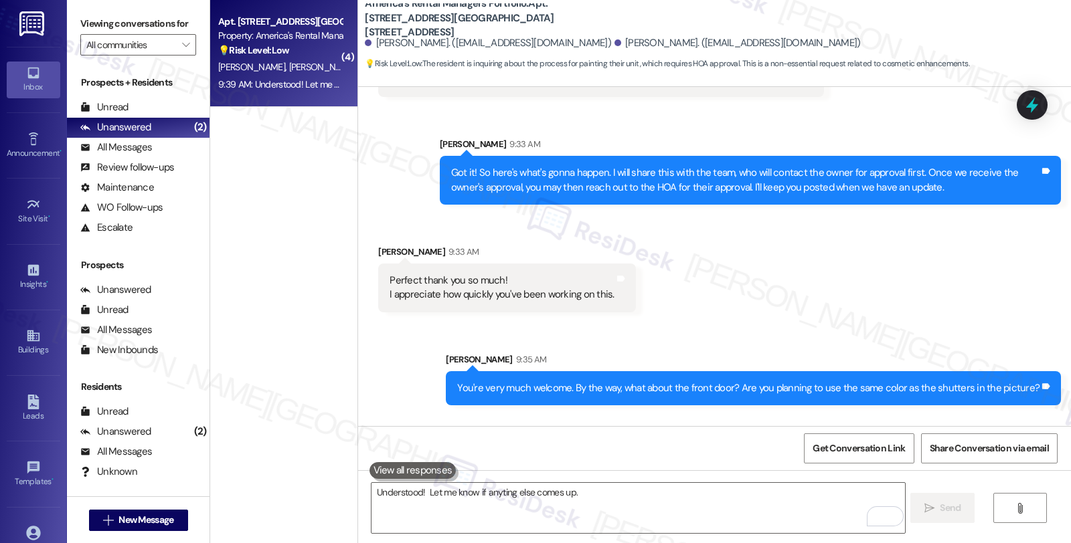
scroll to position [6774, 0]
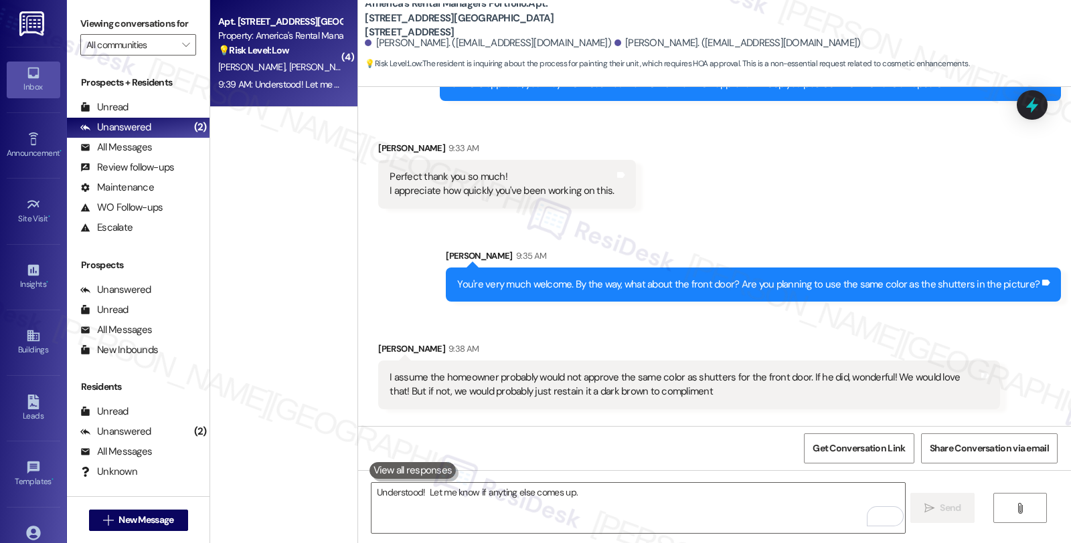
click at [693, 371] on div "I assume the homeowner probably would not approve the same color as shutters fo…" at bounding box center [684, 385] width 588 height 29
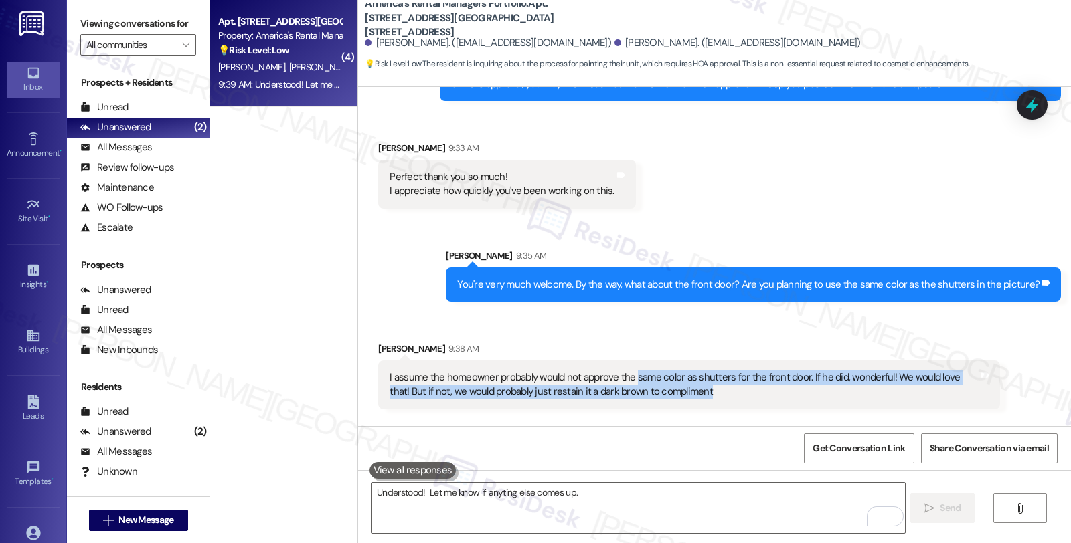
drag, startPoint x: 701, startPoint y: 303, endPoint x: 625, endPoint y: 294, distance: 76.8
click at [625, 371] on div "I assume the homeowner probably would not approve the same color as shutters fo…" at bounding box center [684, 385] width 588 height 29
copy div "same color as shutters for the front door. If he did, wonderful! We would love …"
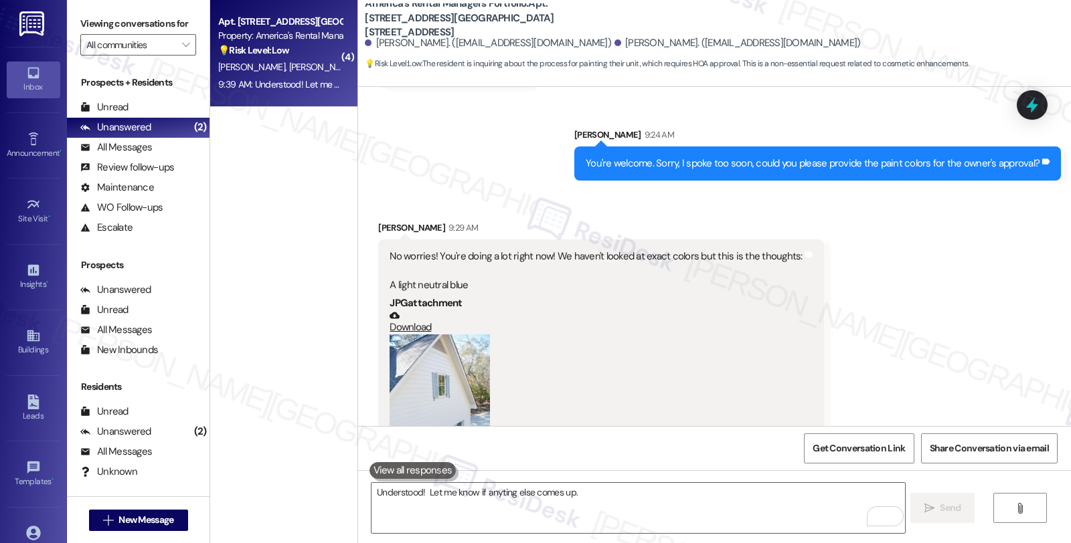
scroll to position [6551, 0]
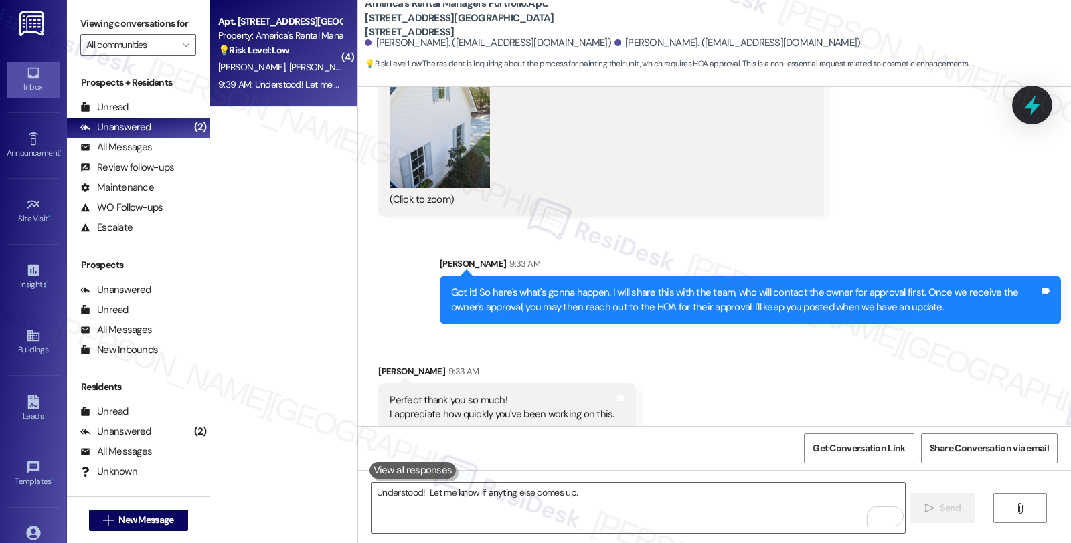
click at [1032, 110] on icon at bounding box center [1032, 105] width 16 height 21
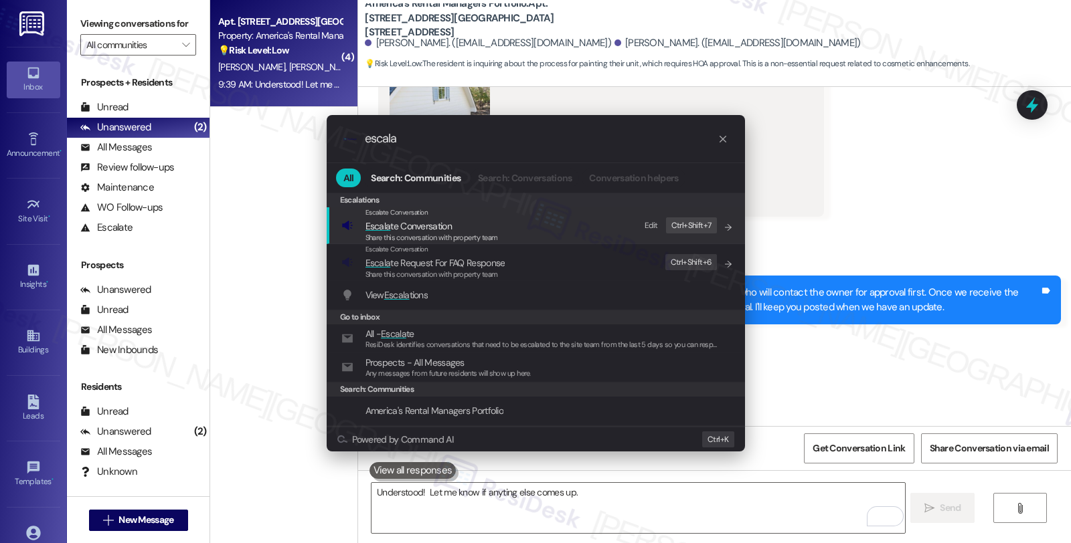
type input "escala"
click at [723, 139] on icon "progress bar" at bounding box center [722, 139] width 11 height 11
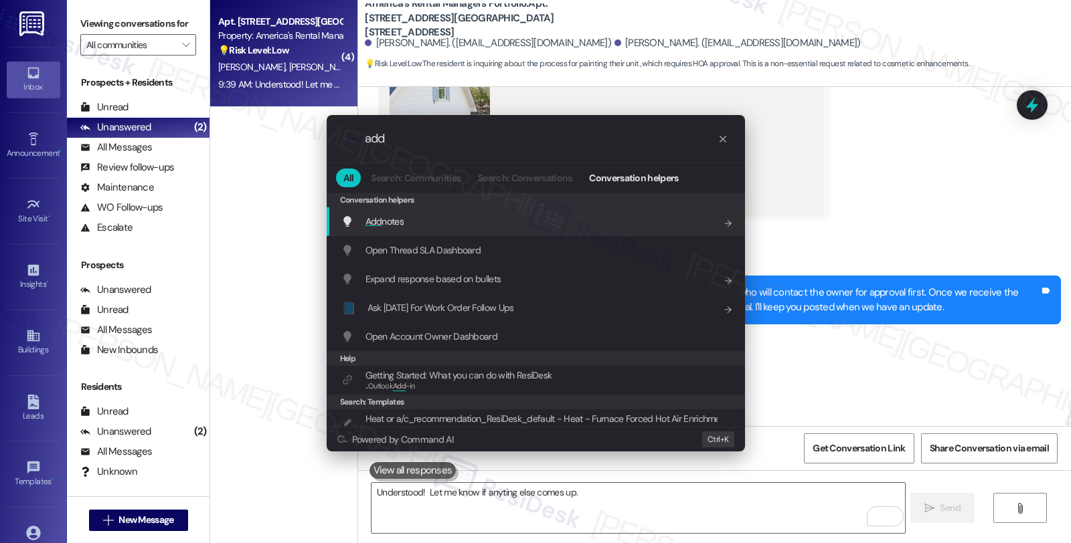
type input "add"
click at [406, 219] on div "Add notes Add shortcut" at bounding box center [537, 221] width 392 height 15
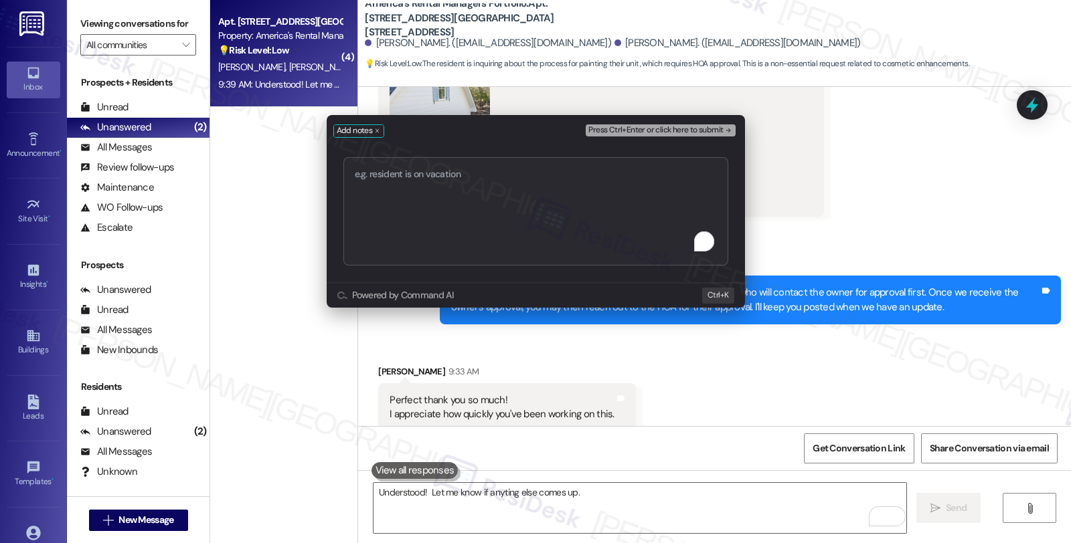
click at [521, 221] on textarea "To enrich screen reader interactions, please activate Accessibility in Grammarl…" at bounding box center [535, 211] width 385 height 108
type textarea "[URL][DOMAIN_NAME]"
click at [628, 130] on span "Press Ctrl+Enter or click here to submit" at bounding box center [655, 130] width 135 height 9
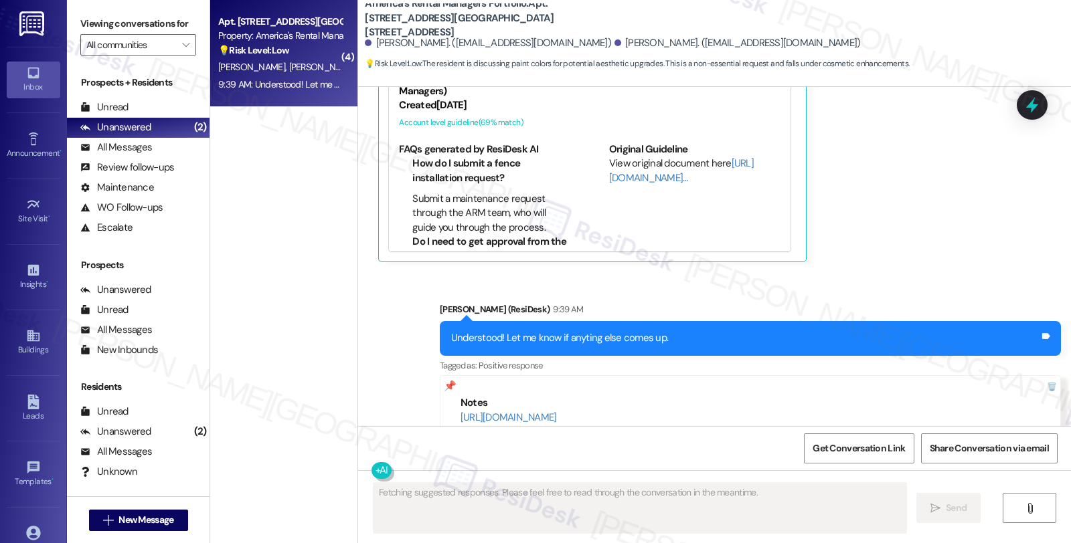
scroll to position [7462, 0]
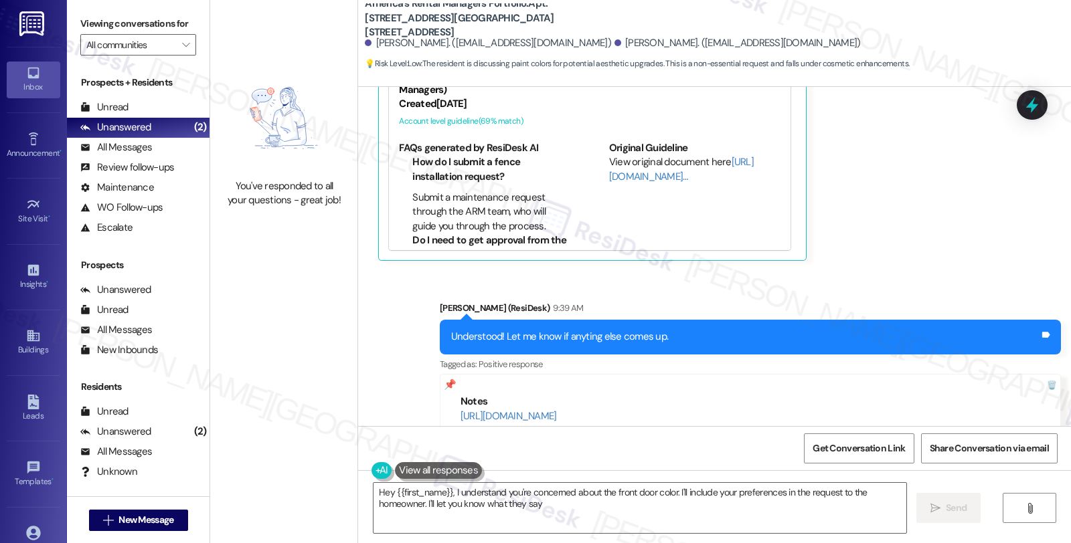
type textarea "Hey {{first_name}}, I understand you're concerned about the front door color. I…"
